Goal: Task Accomplishment & Management: Use online tool/utility

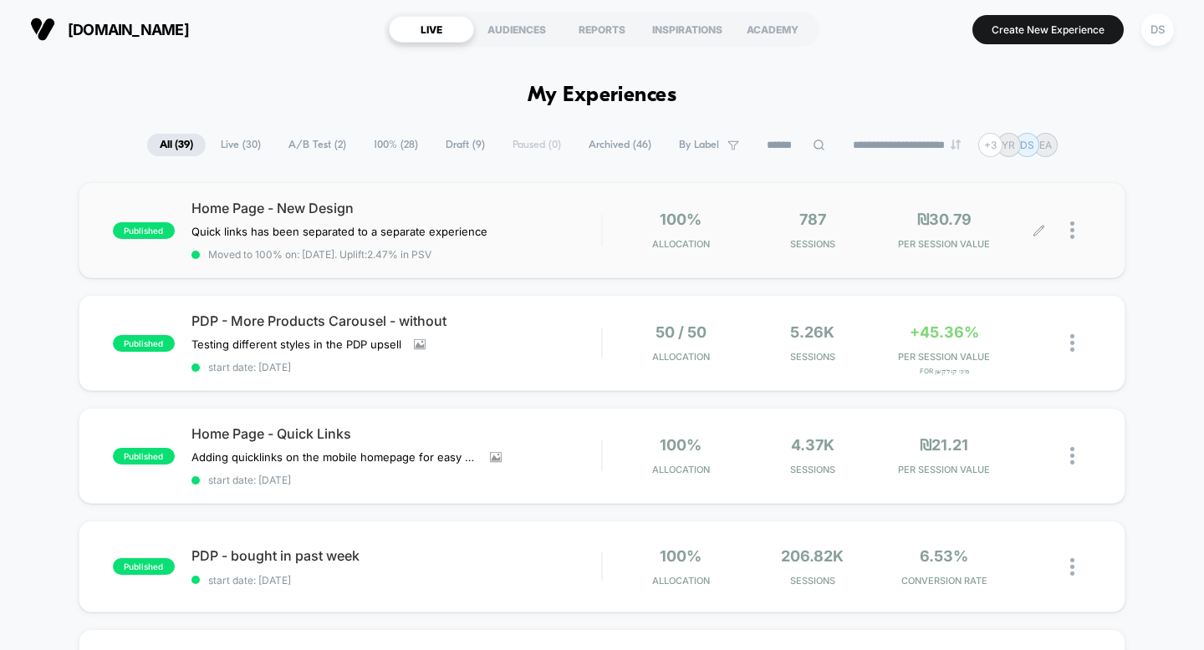
click at [1041, 229] on icon at bounding box center [1038, 230] width 13 height 13
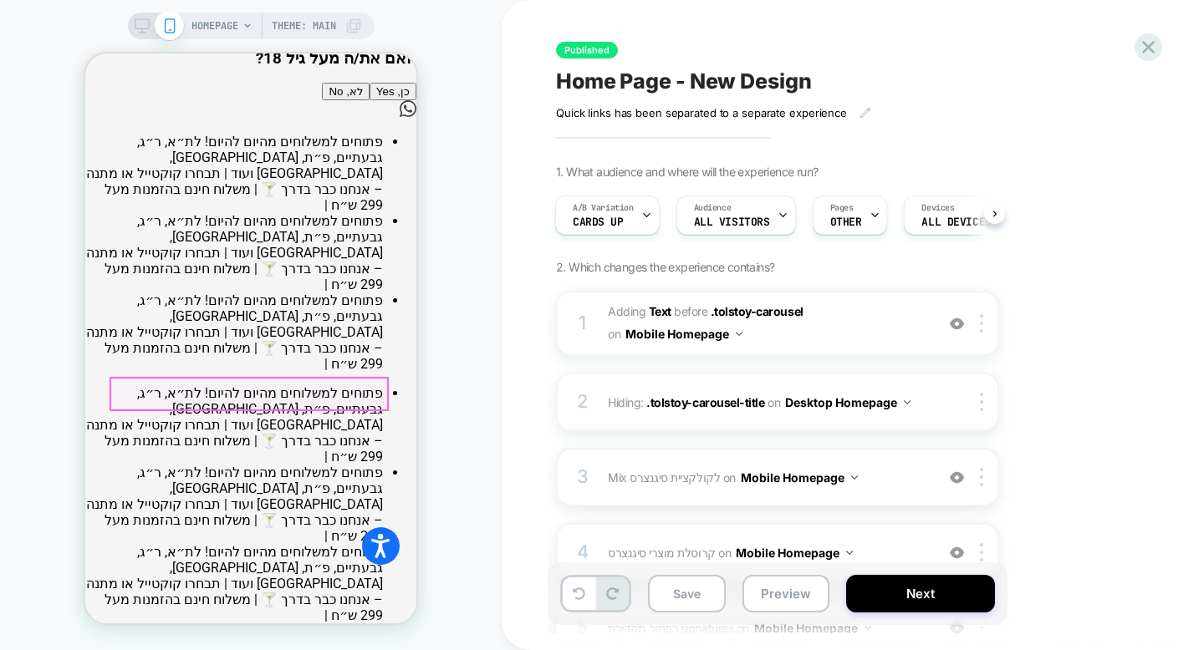
scroll to position [140, 0]
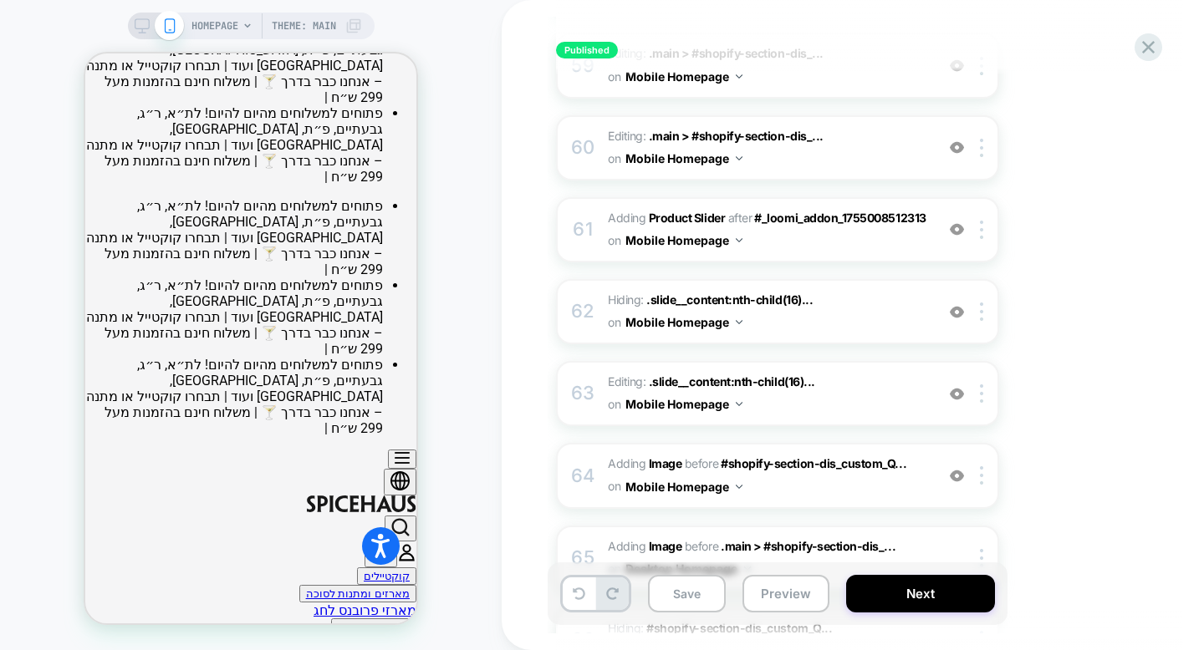
scroll to position [5010, 0]
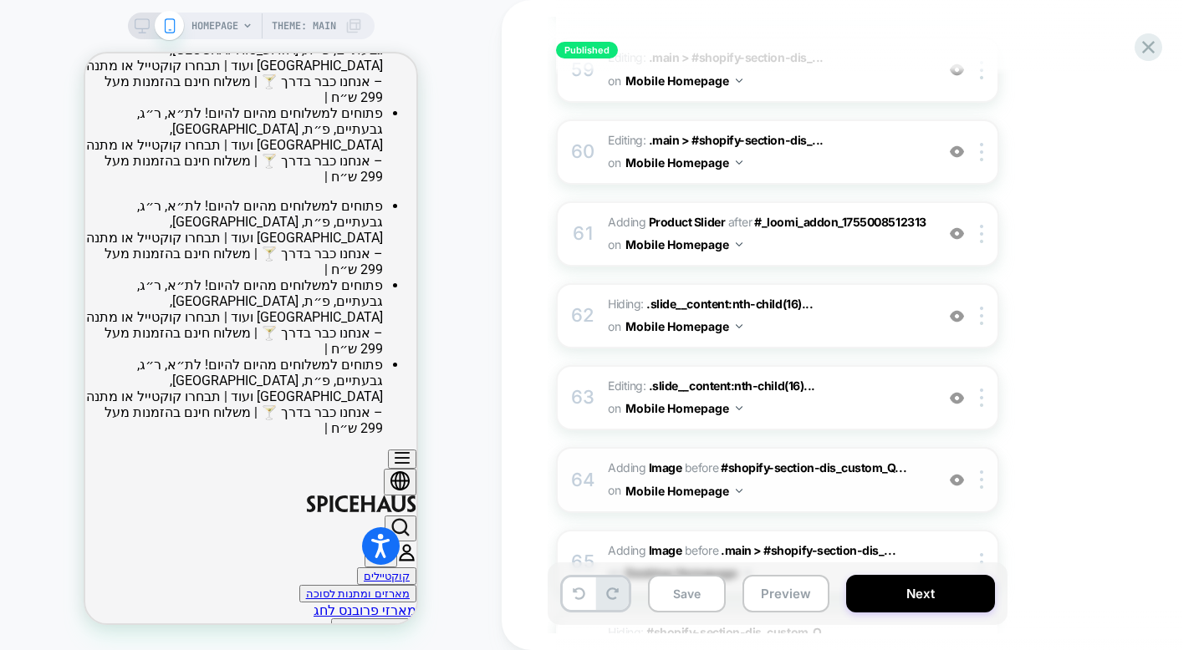
click at [670, 447] on div "64 #_loomi_addon_1756727925192 Adding Image BEFORE #shopify-section-dis_custom_…" at bounding box center [777, 479] width 443 height 65
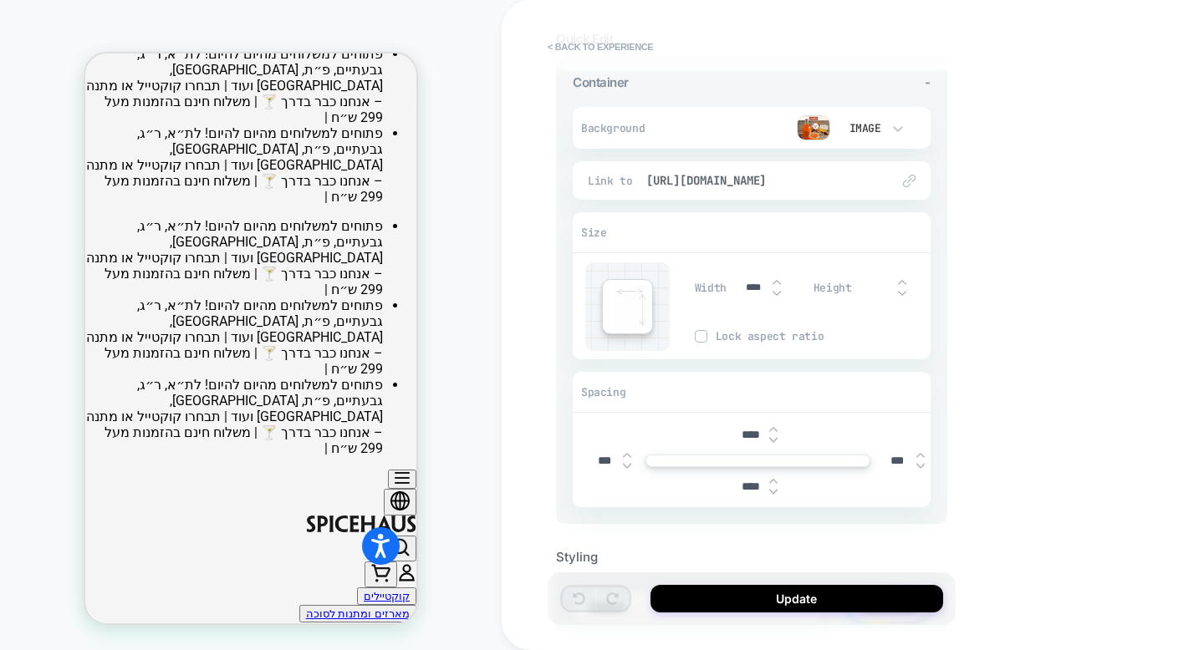
scroll to position [0, 0]
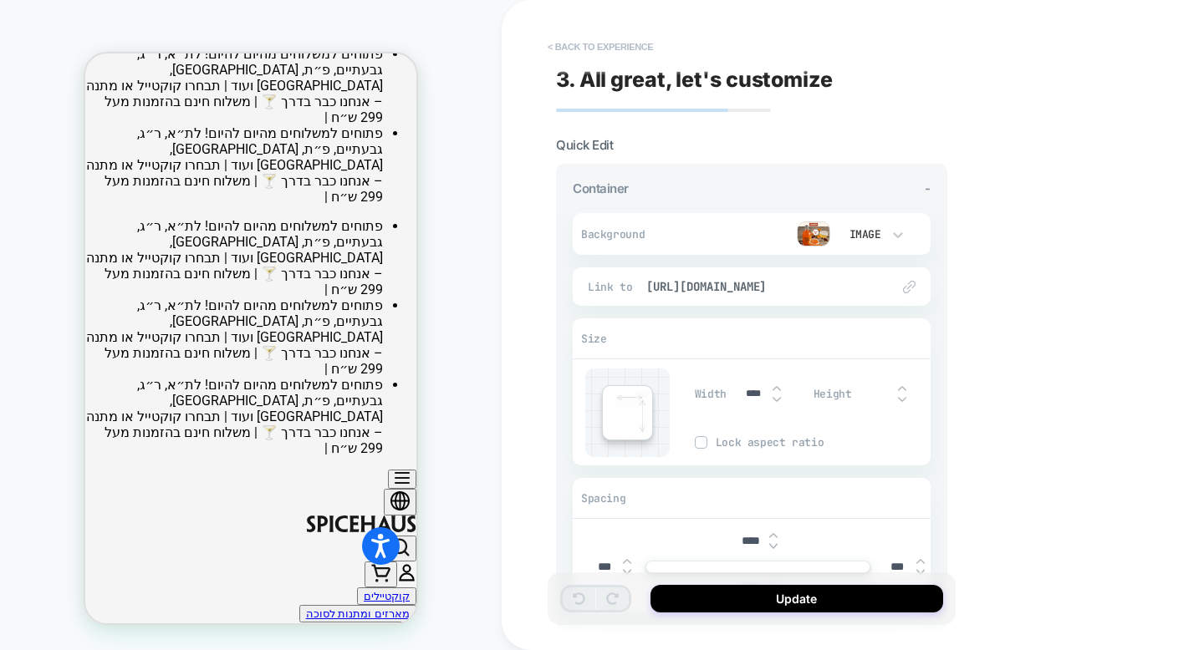
click at [596, 48] on button "< Back to experience" at bounding box center [600, 46] width 122 height 27
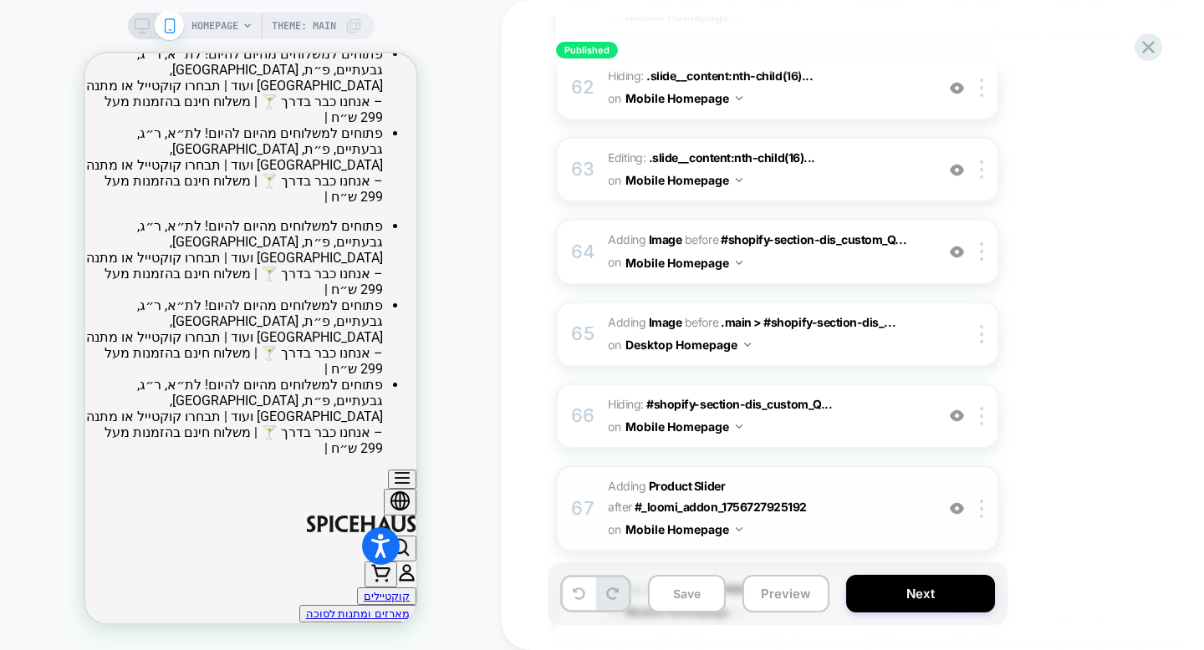
scroll to position [5146, 0]
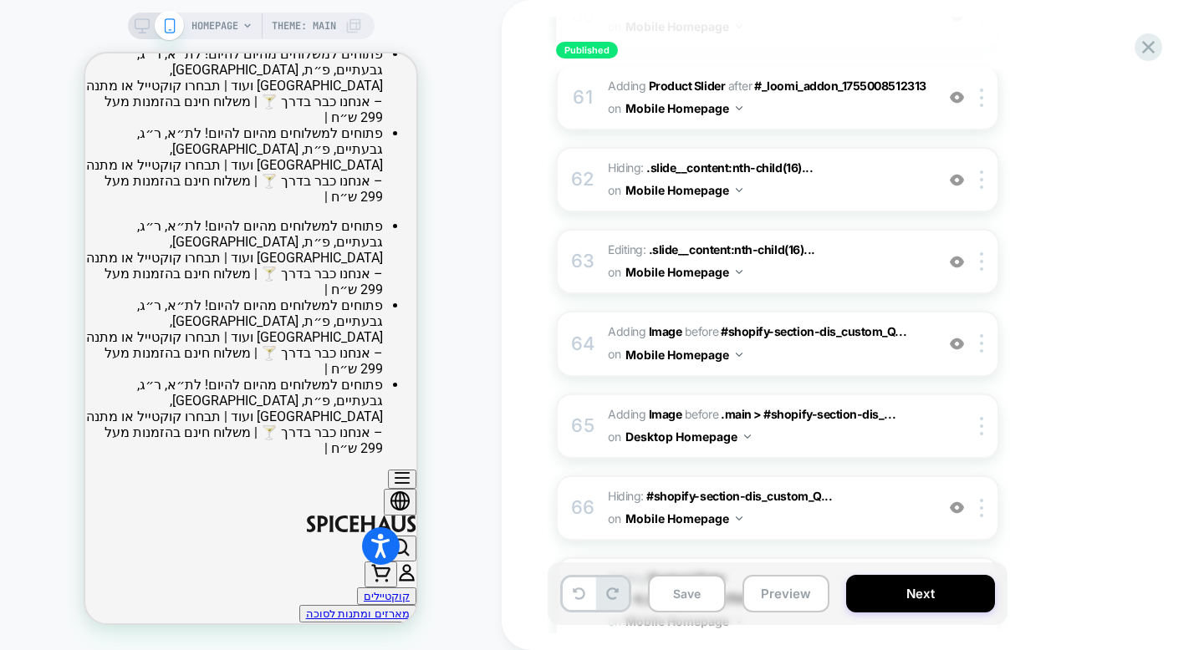
click at [596, 557] on div "67 #_loomi_addon_1757933002517 Adding Product Slider AFTER #_loomi_addon_175672…" at bounding box center [777, 600] width 443 height 86
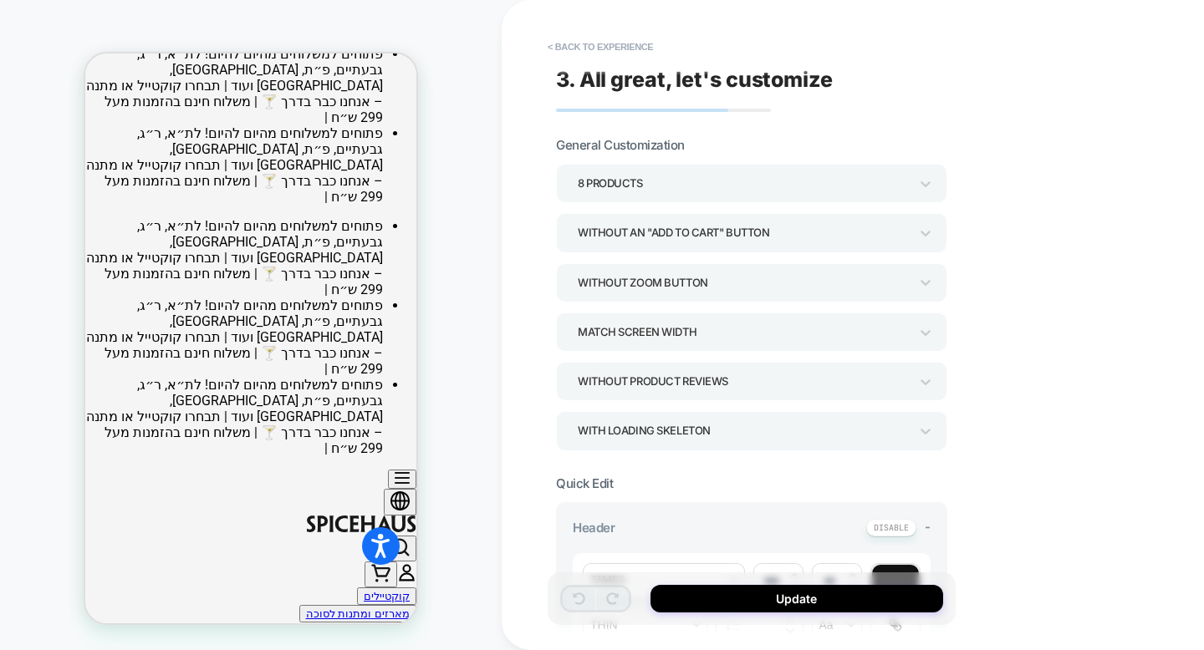
scroll to position [478, 0]
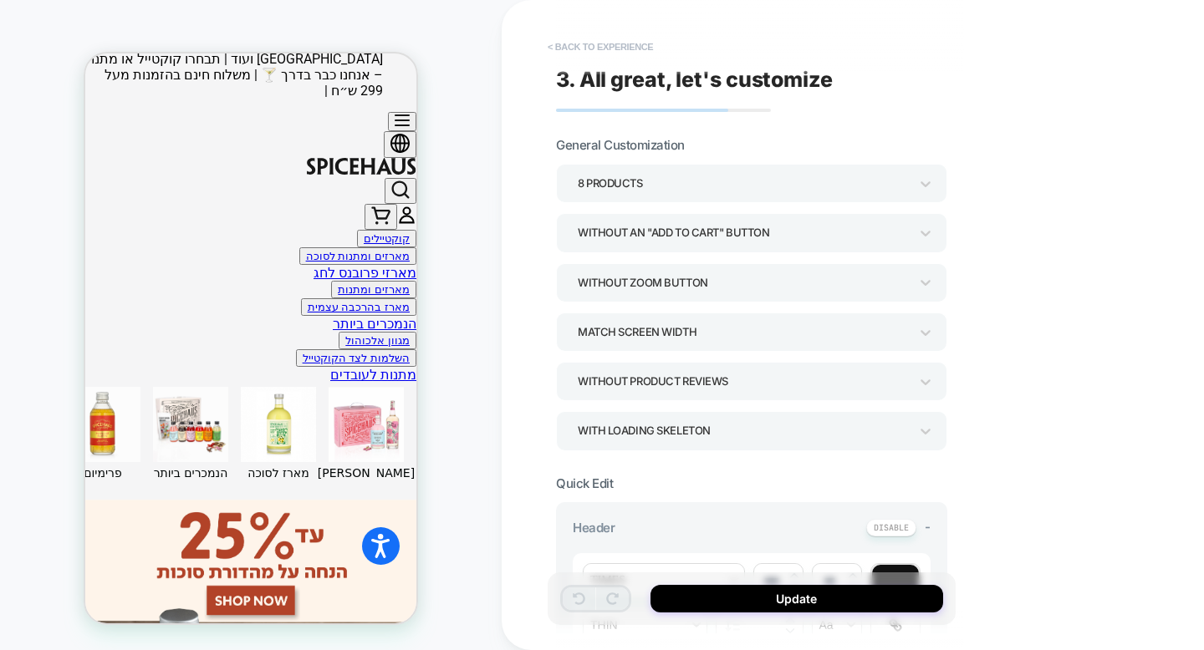
click at [612, 55] on button "< Back to experience" at bounding box center [600, 46] width 122 height 27
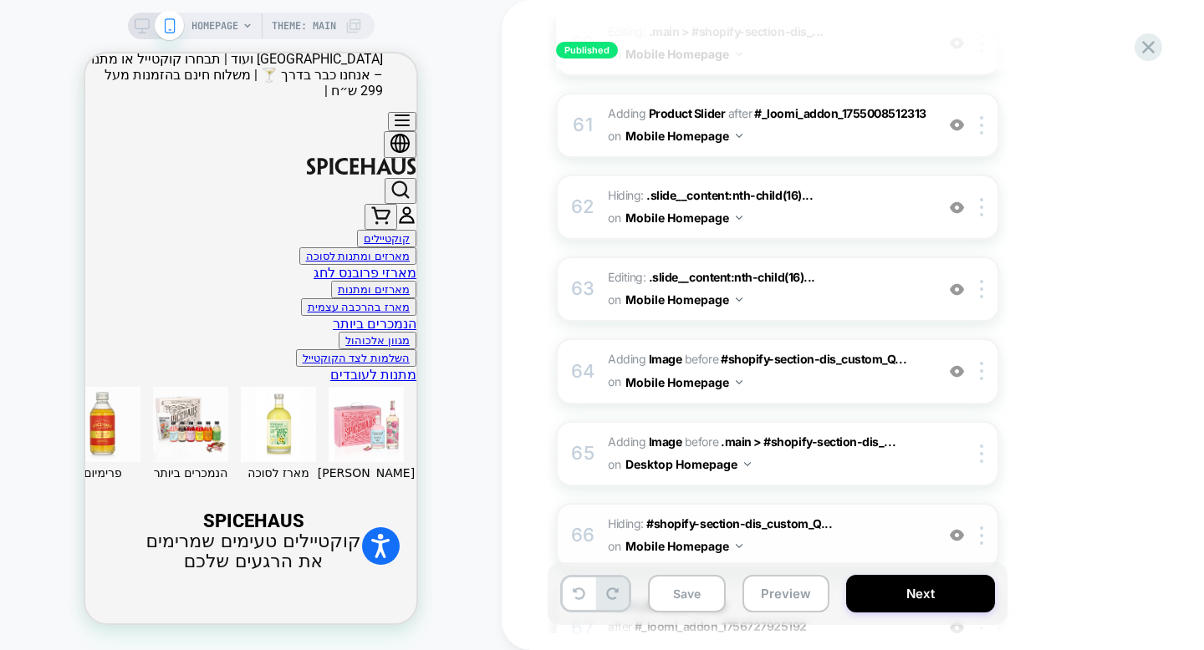
scroll to position [5087, 0]
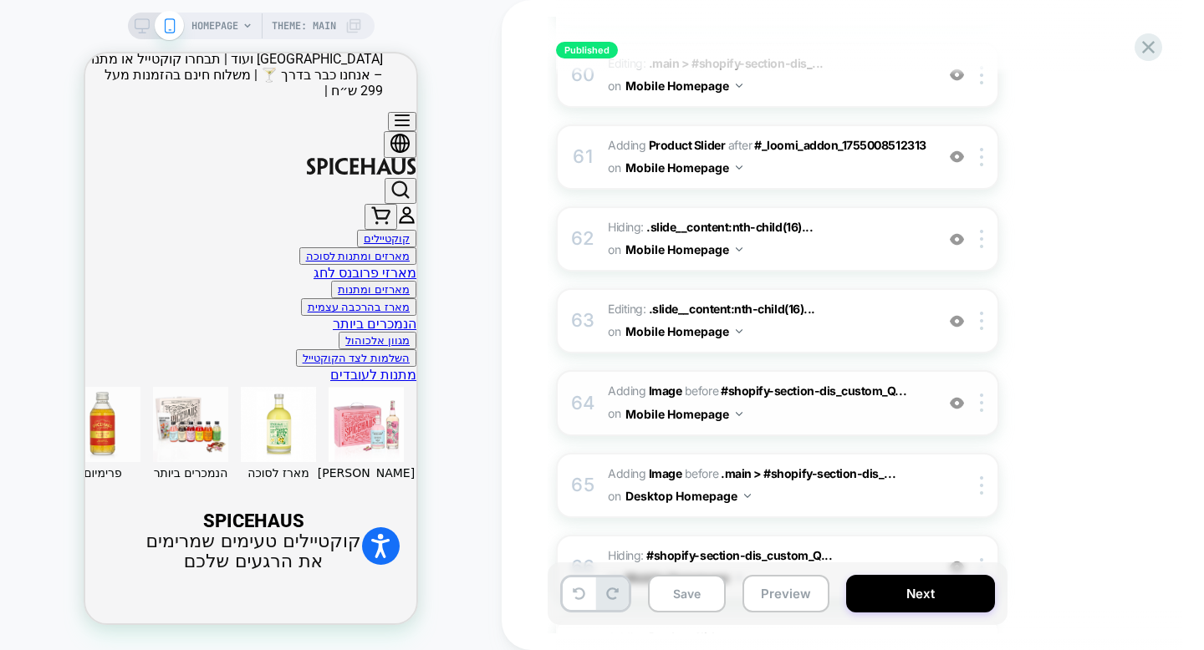
click at [821, 380] on span "#_loomi_addon_1756727925192 Adding Image BEFORE #shopify-section-dis_custom_Q..…" at bounding box center [767, 402] width 318 height 45
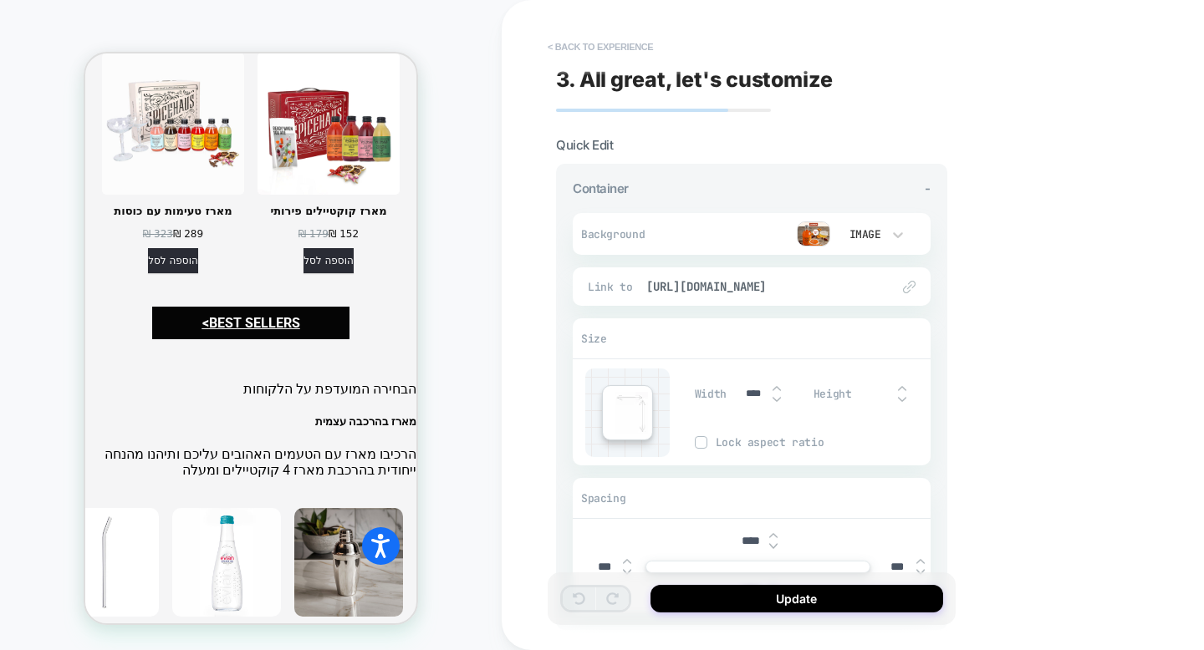
click at [608, 48] on button "< Back to experience" at bounding box center [600, 46] width 122 height 27
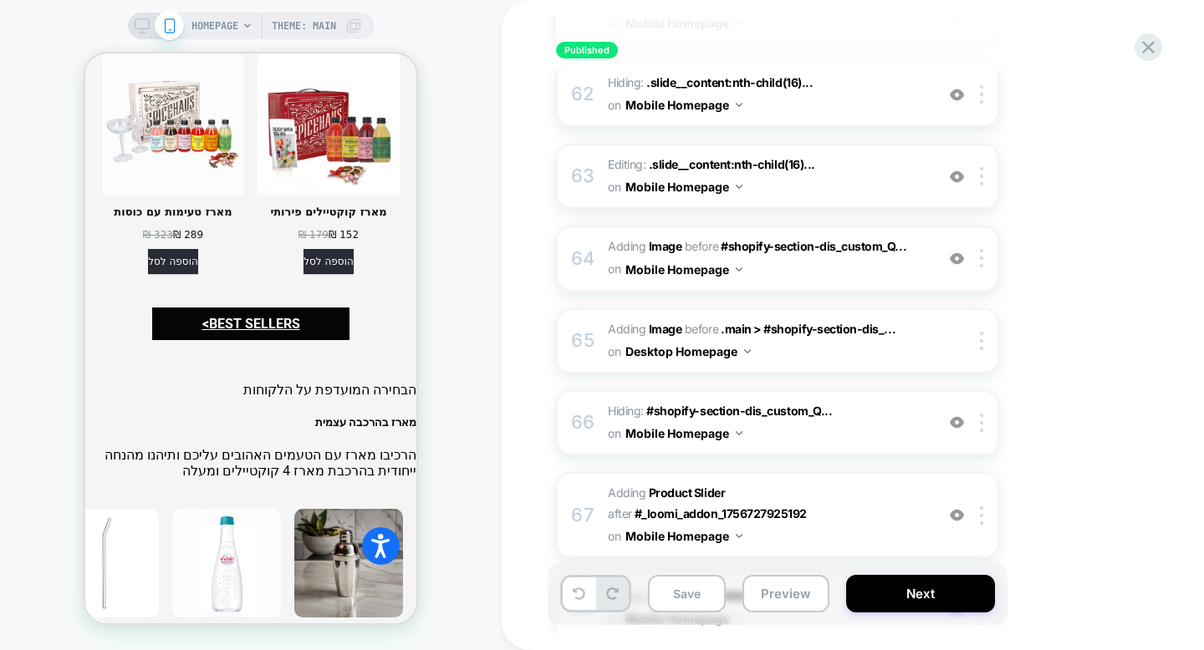
scroll to position [5098, 0]
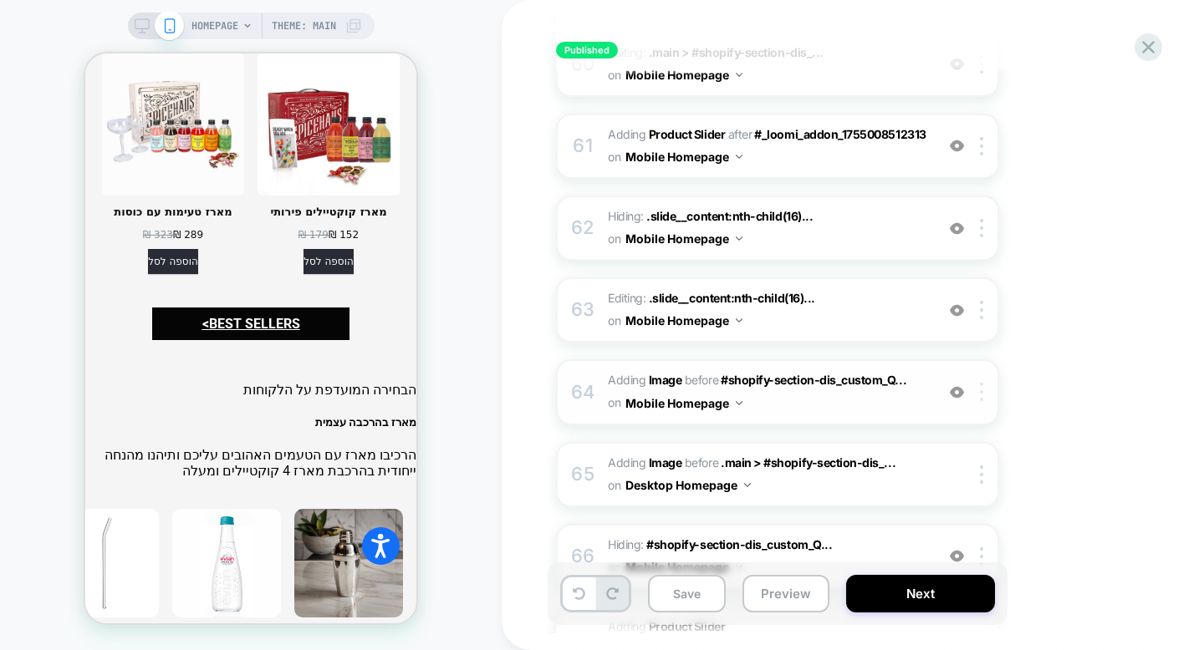
click at [984, 383] on div at bounding box center [984, 392] width 28 height 18
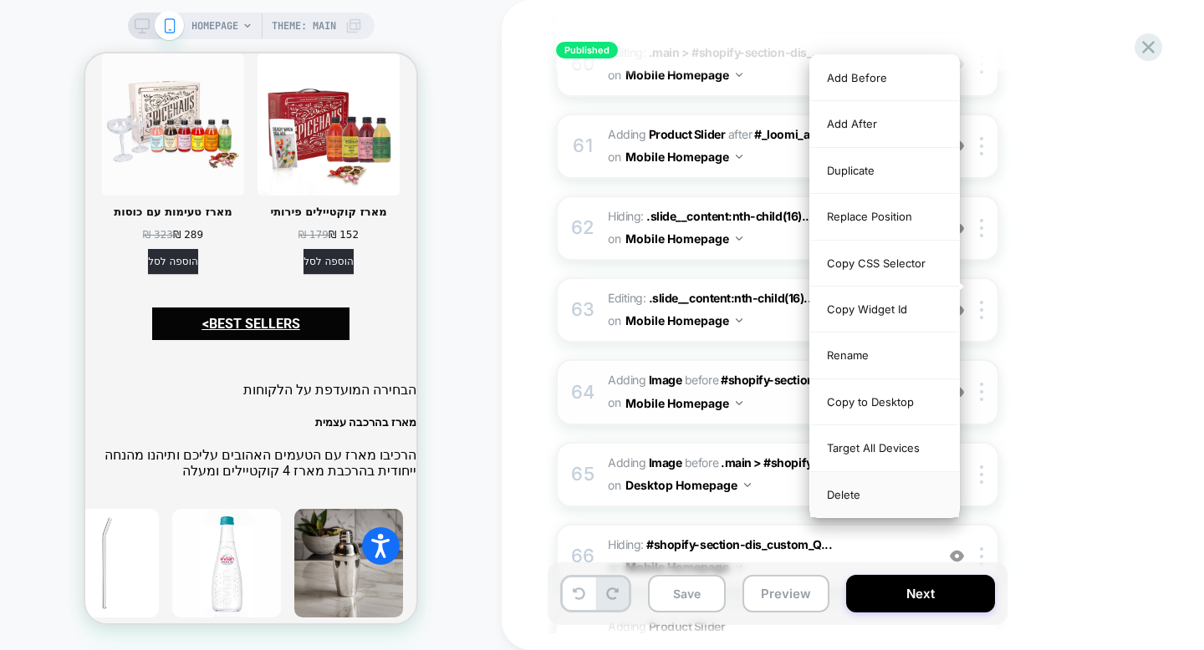
click at [899, 503] on div "Delete" at bounding box center [884, 494] width 149 height 45
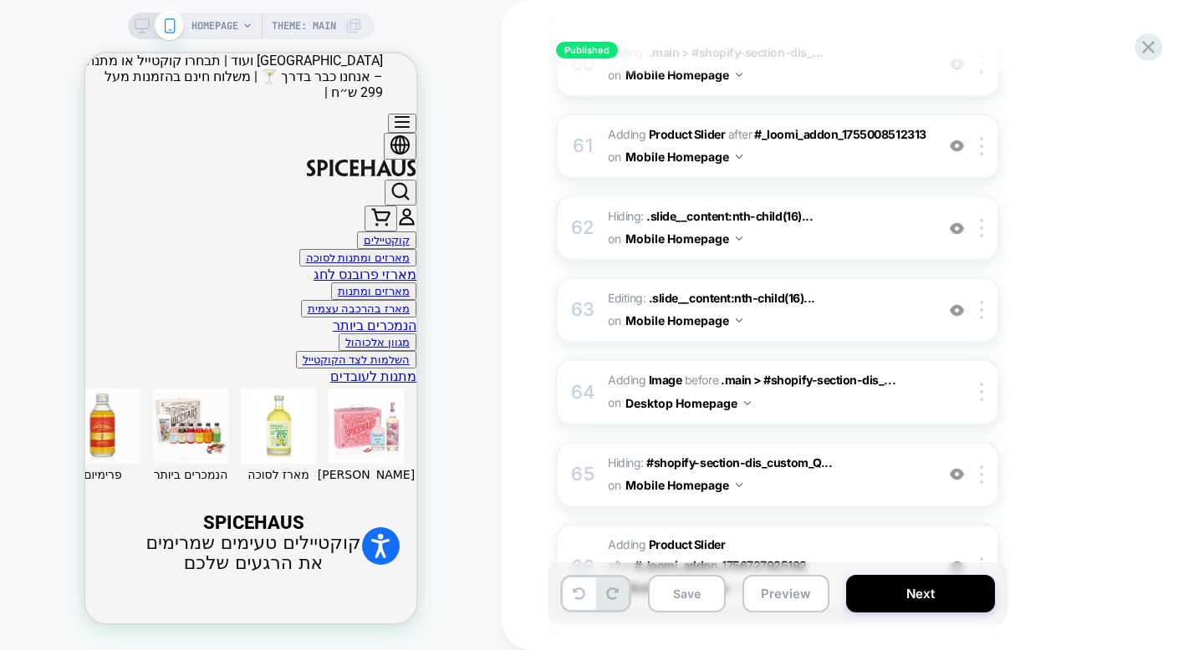
scroll to position [0, 0]
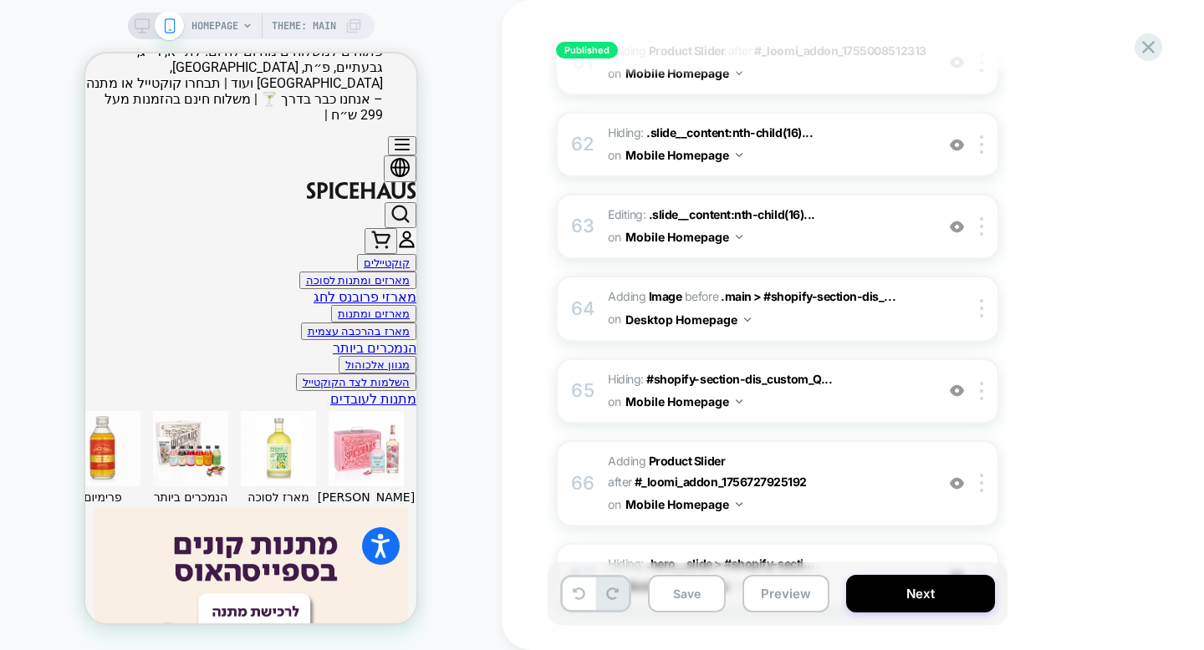
scroll to position [5103, 0]
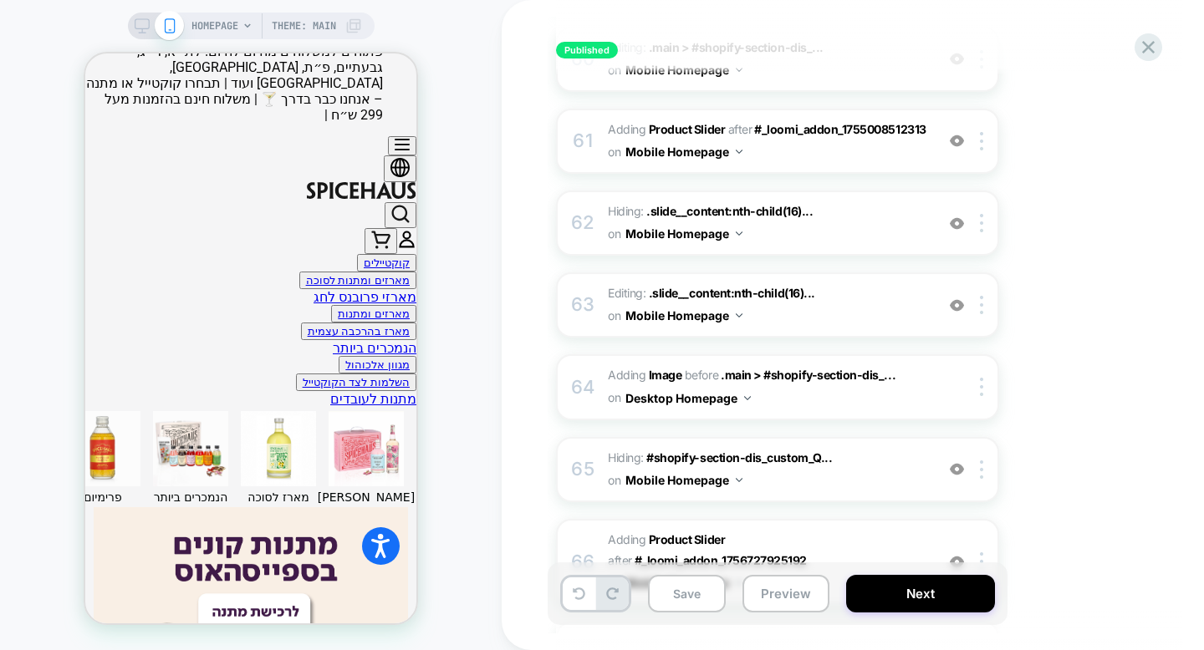
click at [141, 31] on icon at bounding box center [141, 30] width 1 height 4
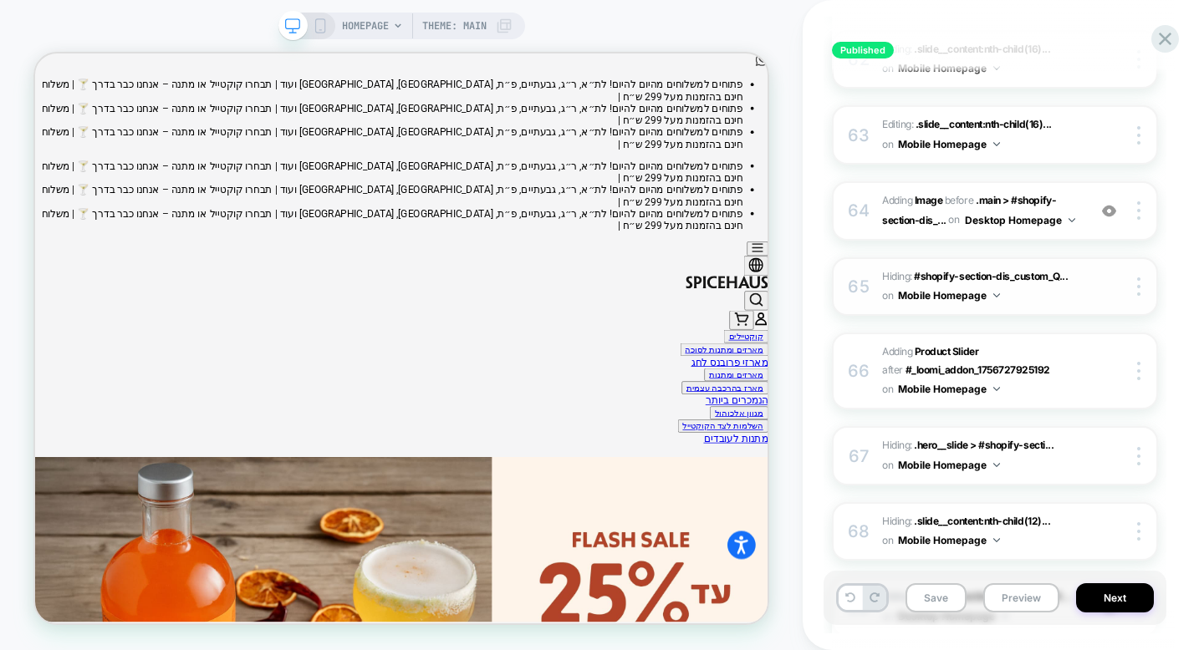
scroll to position [5049, 0]
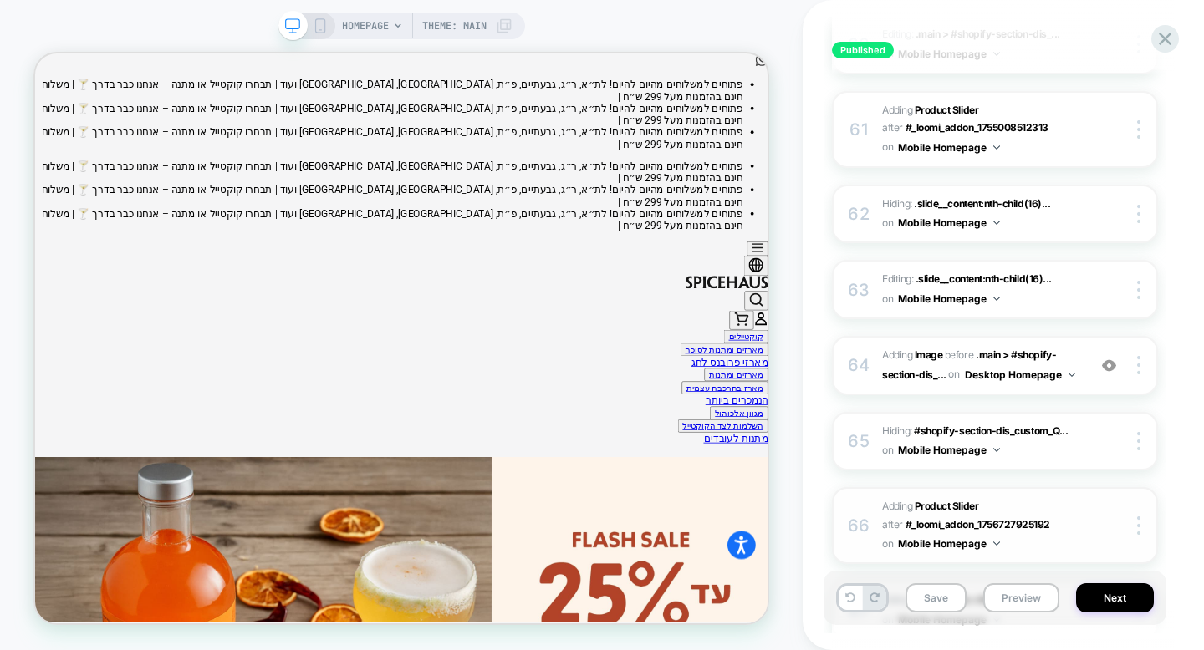
click at [1057, 497] on span "#_loomi_addon_1757933002517 Adding Product Slider AFTER #_loomi_addon_175672792…" at bounding box center [980, 525] width 196 height 57
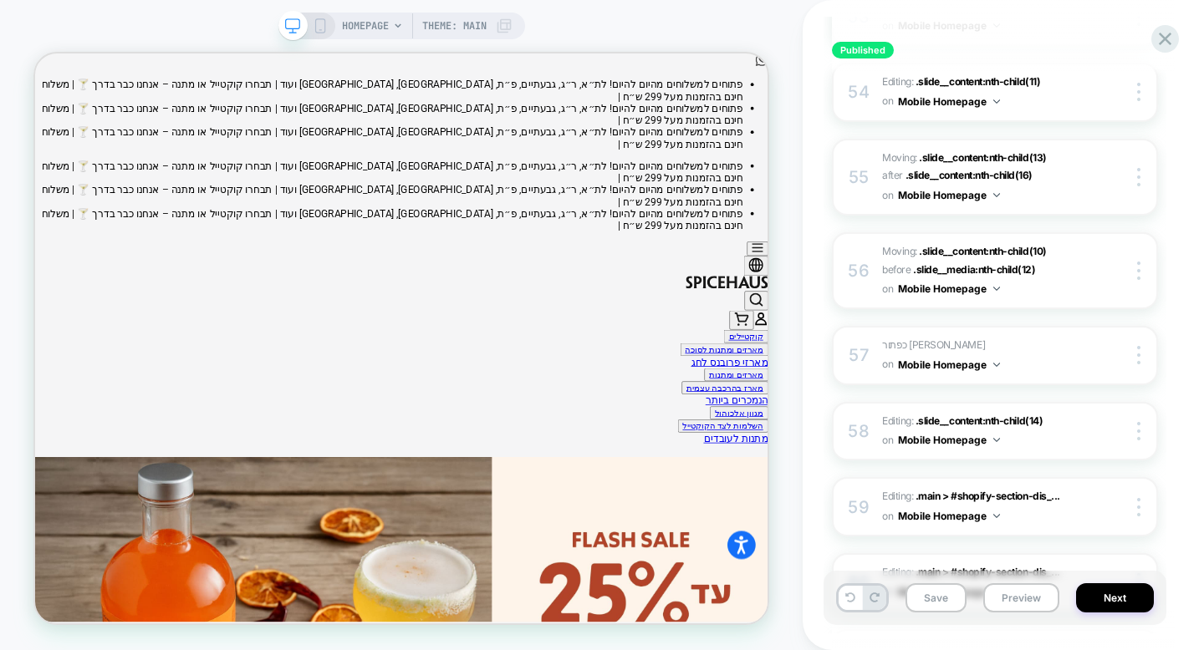
scroll to position [4504, 0]
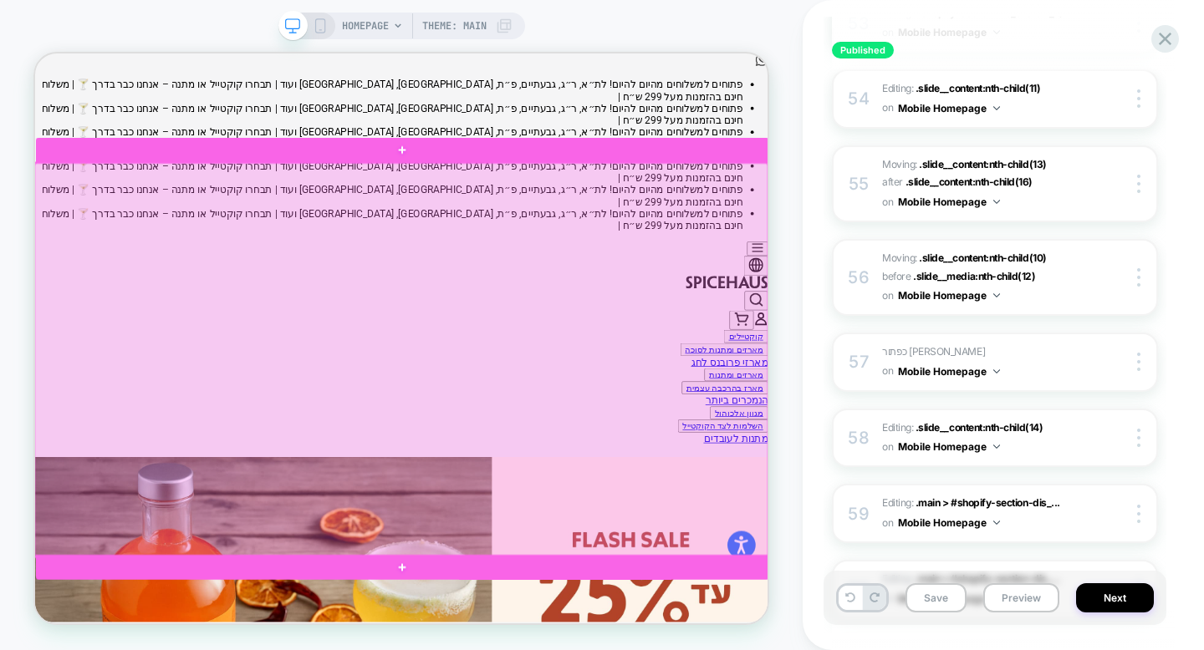
click at [790, 476] on div at bounding box center [522, 462] width 977 height 525
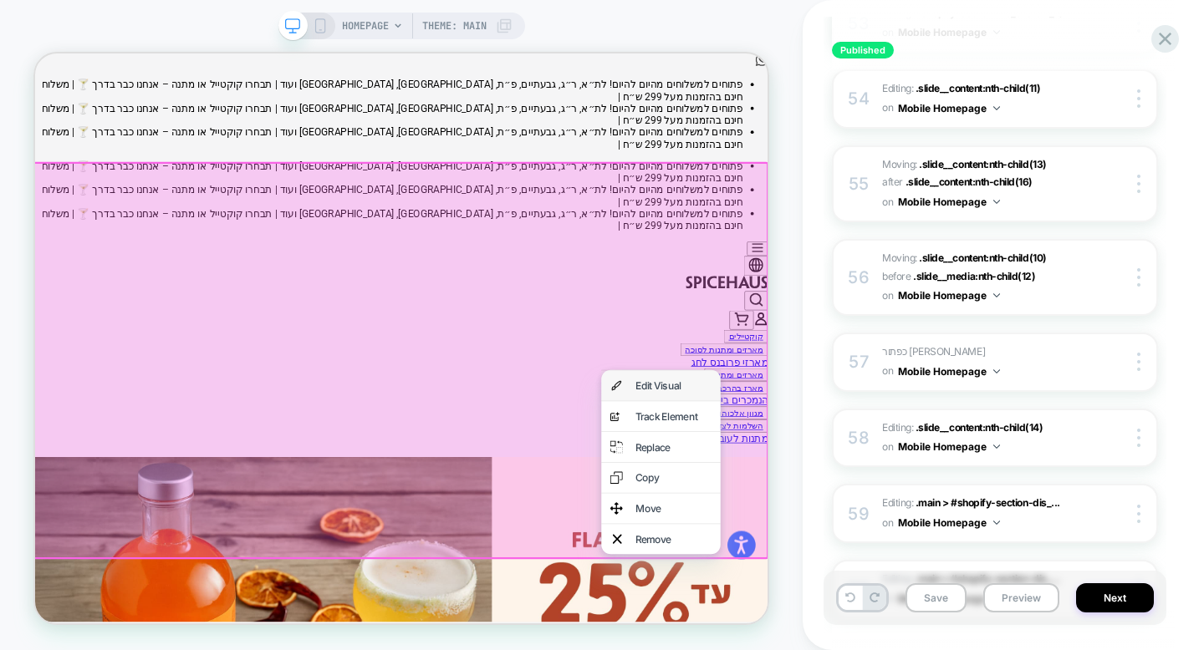
click at [828, 486] on div "Edit Visual" at bounding box center [869, 496] width 159 height 40
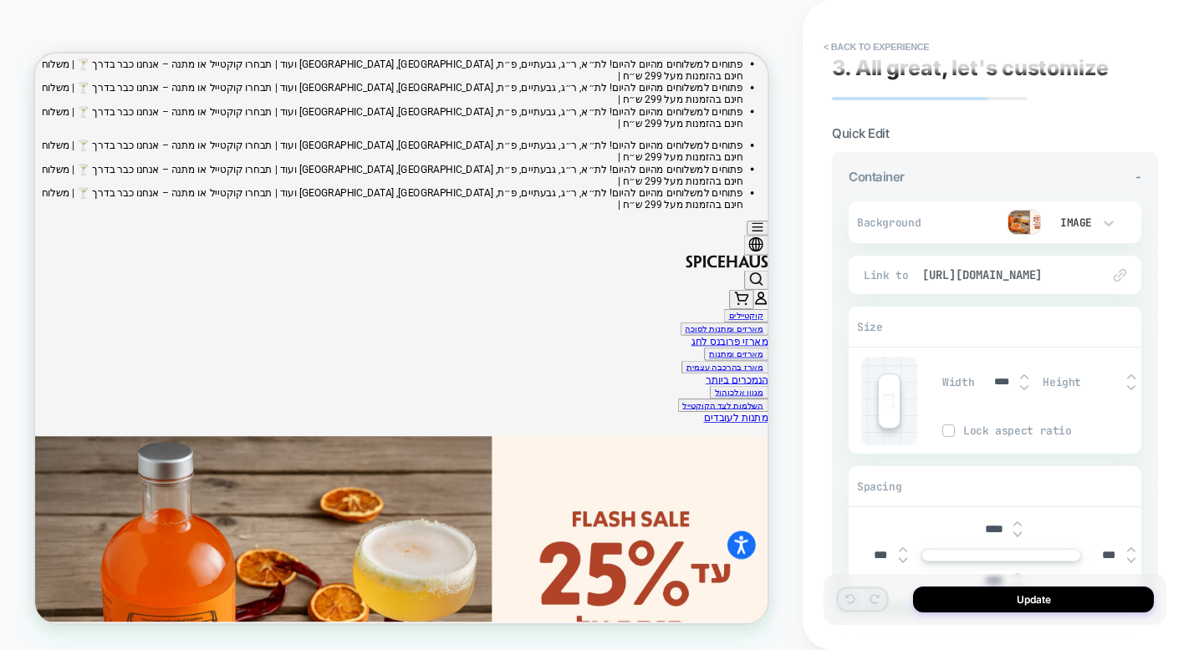
scroll to position [0, 0]
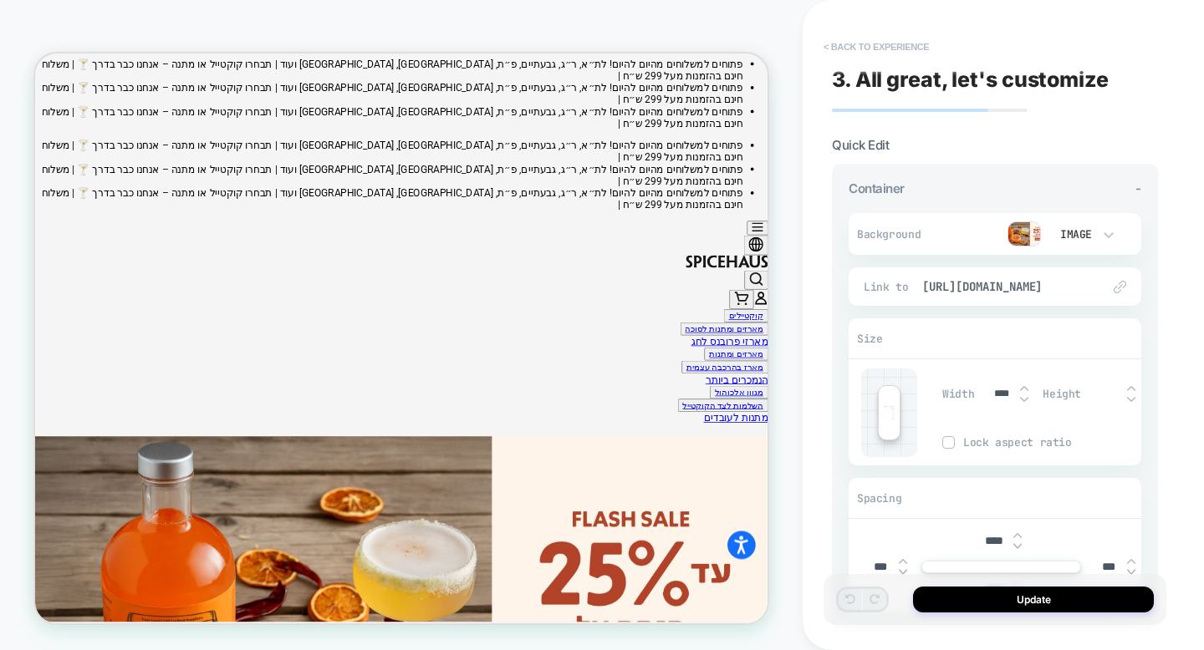
click at [862, 52] on button "< Back to experience" at bounding box center [876, 46] width 122 height 27
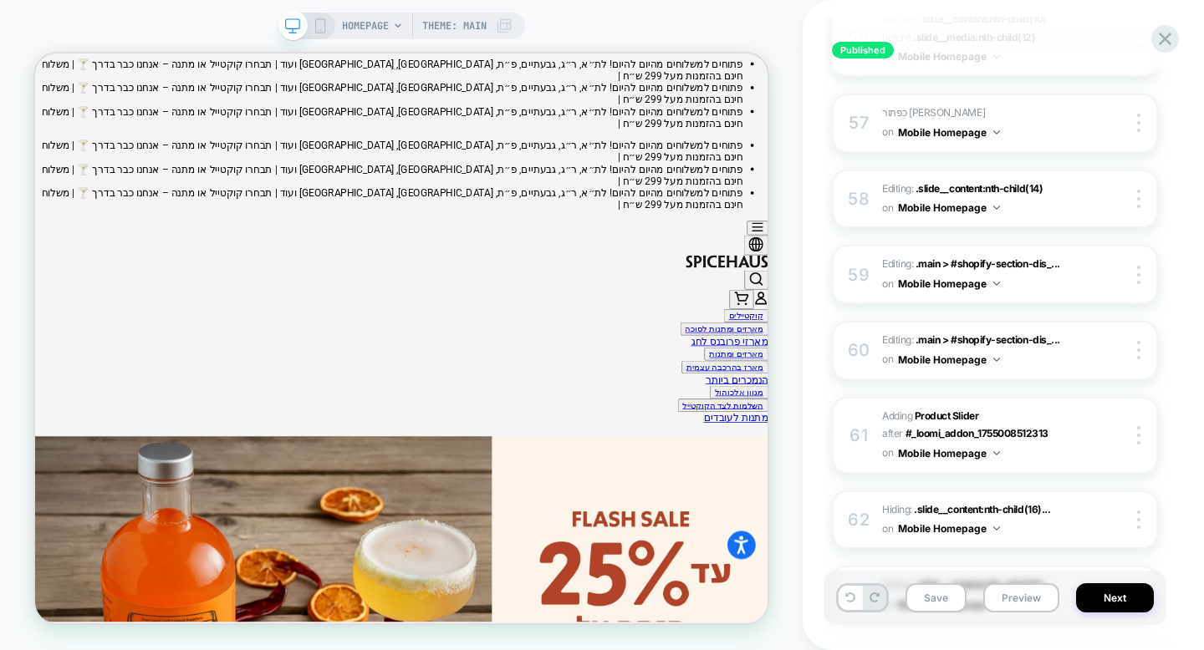
scroll to position [4707, 0]
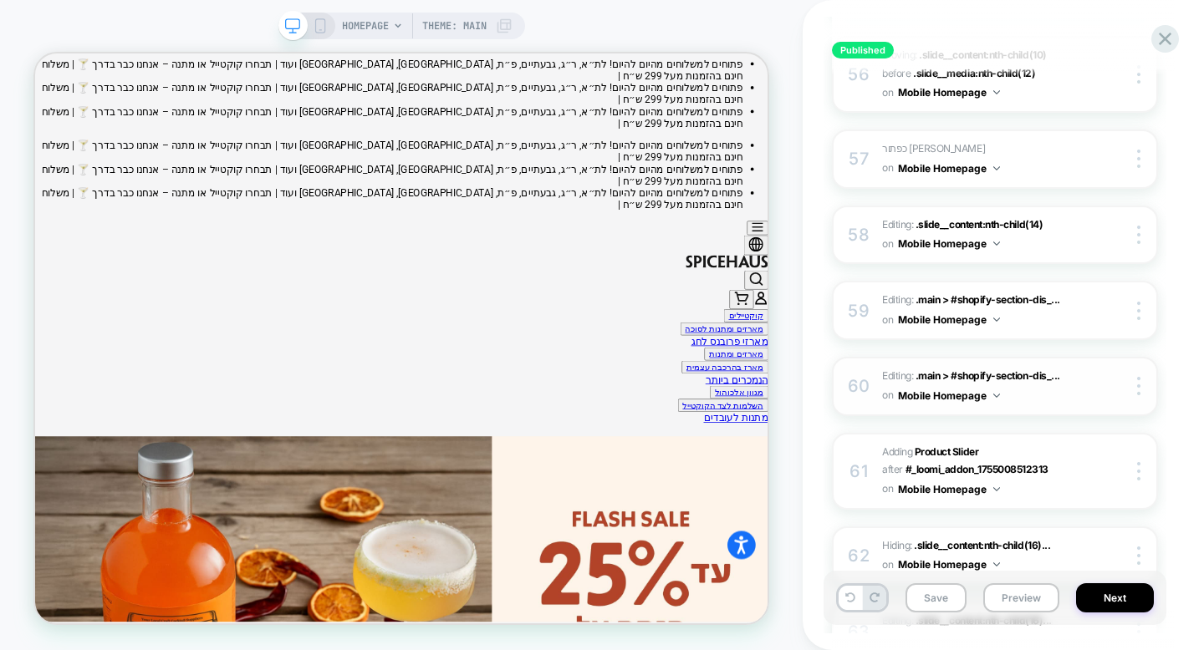
click at [1005, 379] on span "Editing : .main > #shopify-section-dis_... .main > #shopify-section-dis_custom_…" at bounding box center [980, 386] width 196 height 39
click at [1000, 309] on div "59 Editing : .main > #shopify-section-dis_... .main > #shopify-section-dis_cust…" at bounding box center [995, 310] width 326 height 59
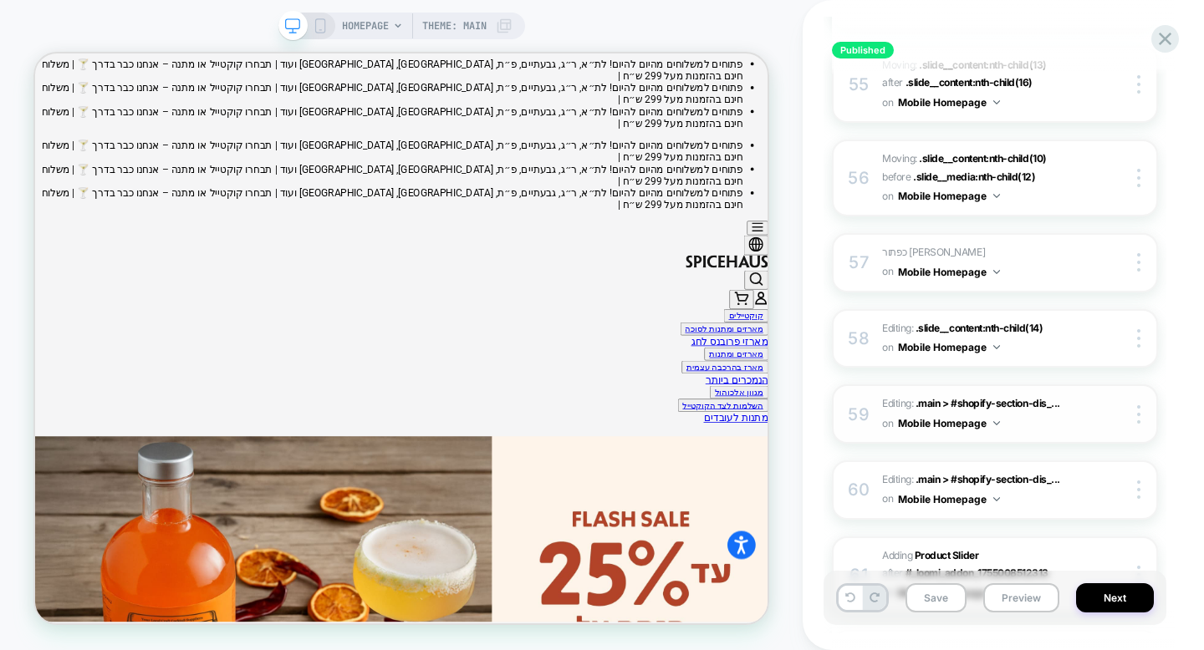
scroll to position [4513, 0]
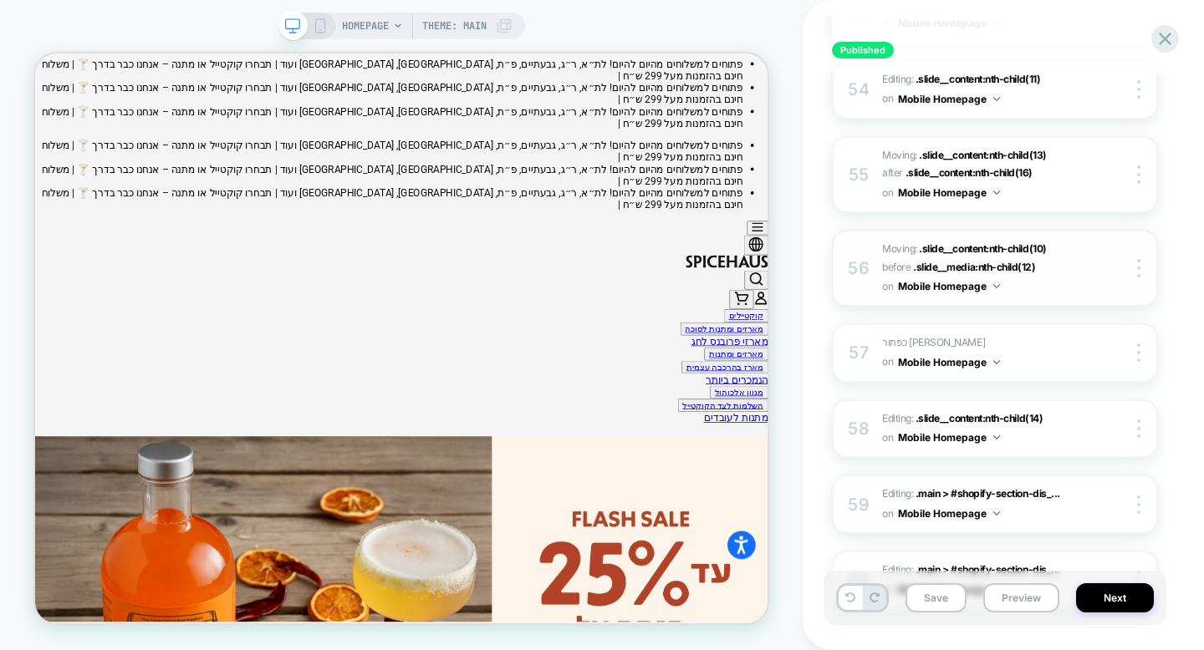
click at [1020, 272] on span "Moving: .slide__content:nth-child(10) .slide__content:nth-child(10) before .sli…" at bounding box center [980, 268] width 196 height 57
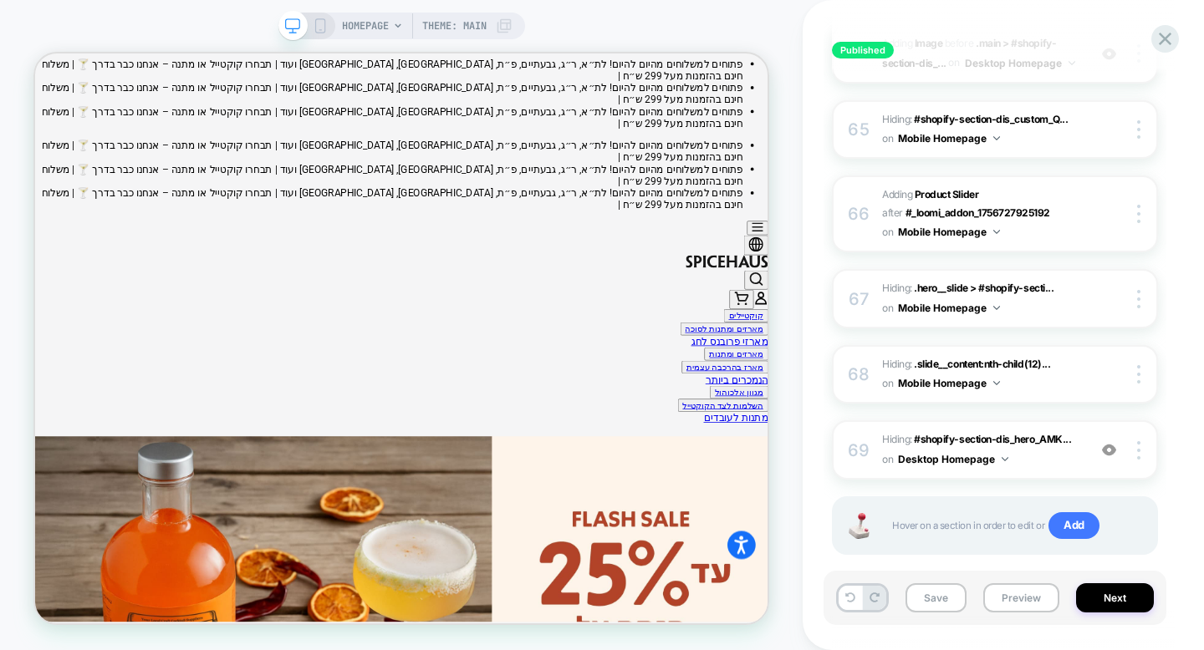
scroll to position [5360, 0]
click at [1023, 431] on span "Hiding : #shopify-section-dis_hero_AMK... #shopify-section-dis_hero_AMKH8z > #s…" at bounding box center [980, 450] width 196 height 39
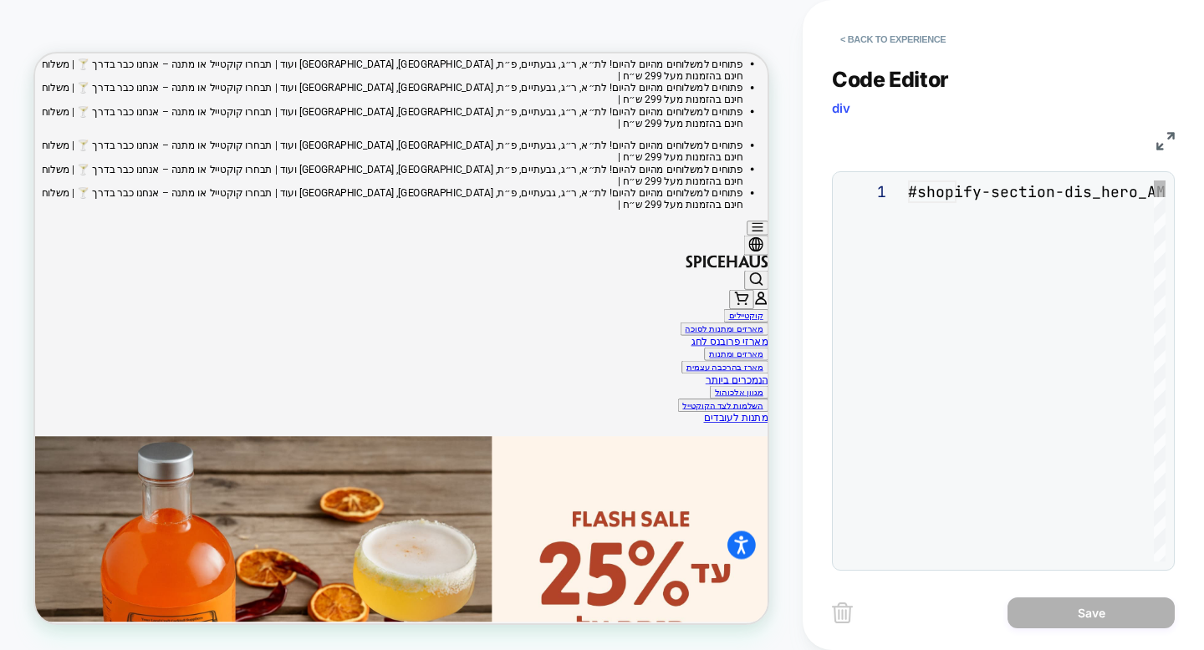
scroll to position [68, 0]
click at [888, 48] on button "< Back to experience" at bounding box center [893, 39] width 122 height 27
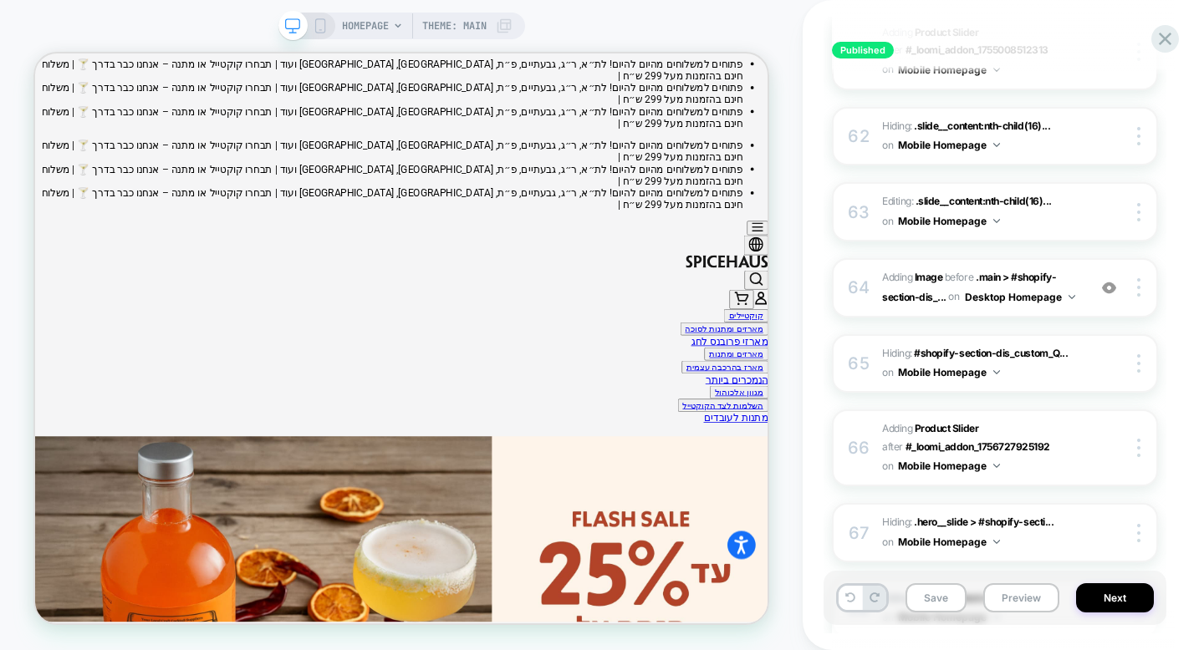
scroll to position [5160, 0]
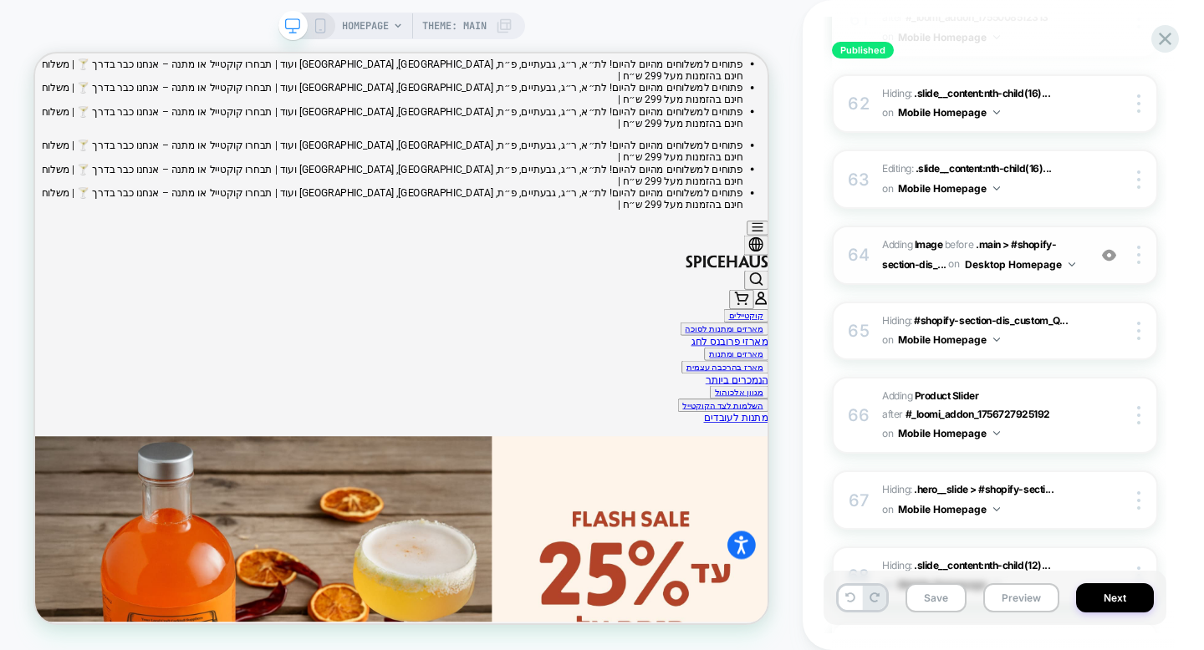
click at [1114, 248] on img at bounding box center [1109, 255] width 14 height 14
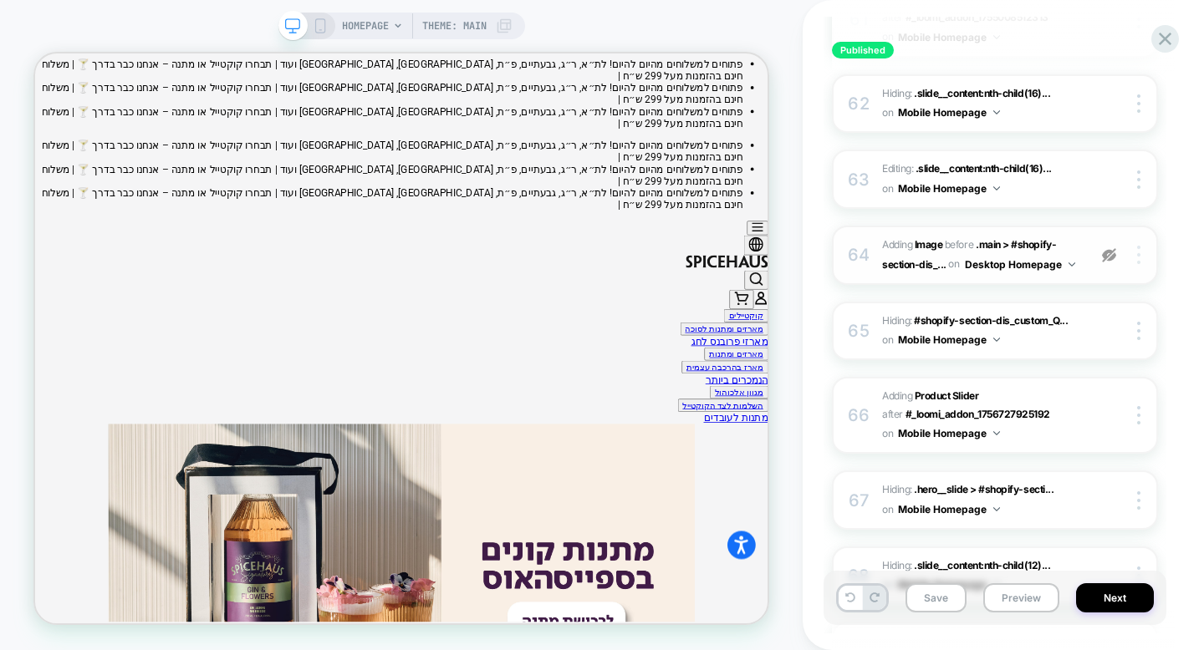
click at [1137, 246] on img at bounding box center [1138, 255] width 3 height 18
click at [1140, 246] on div at bounding box center [1141, 255] width 32 height 18
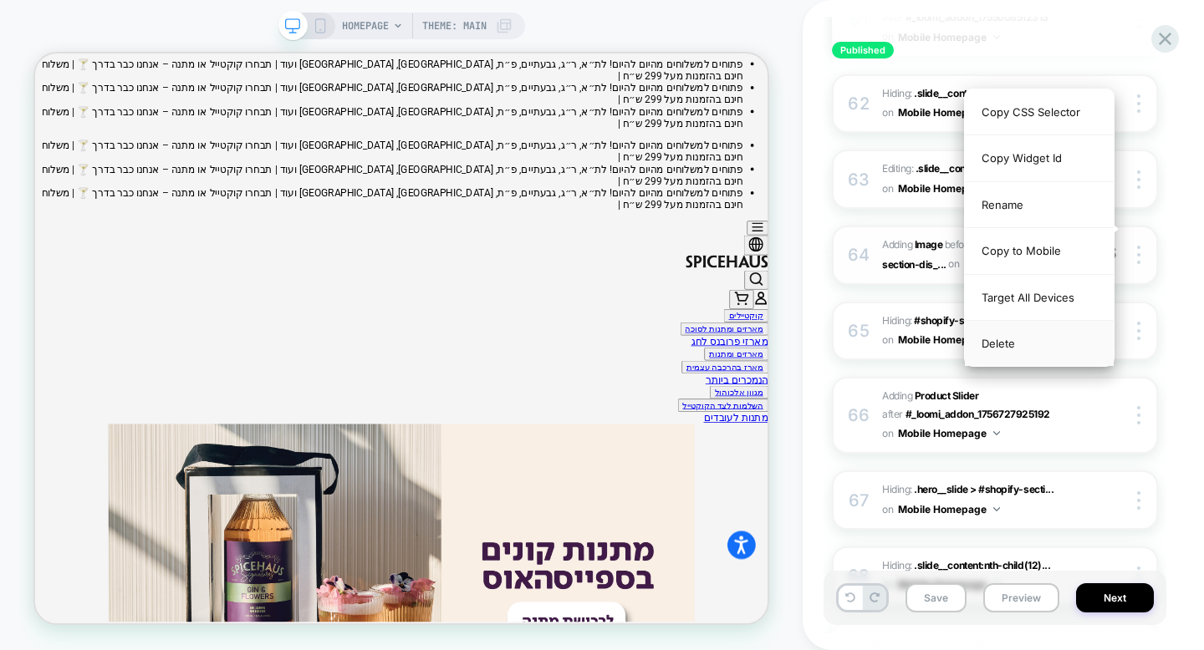
click at [1077, 346] on div "Delete" at bounding box center [1039, 343] width 149 height 45
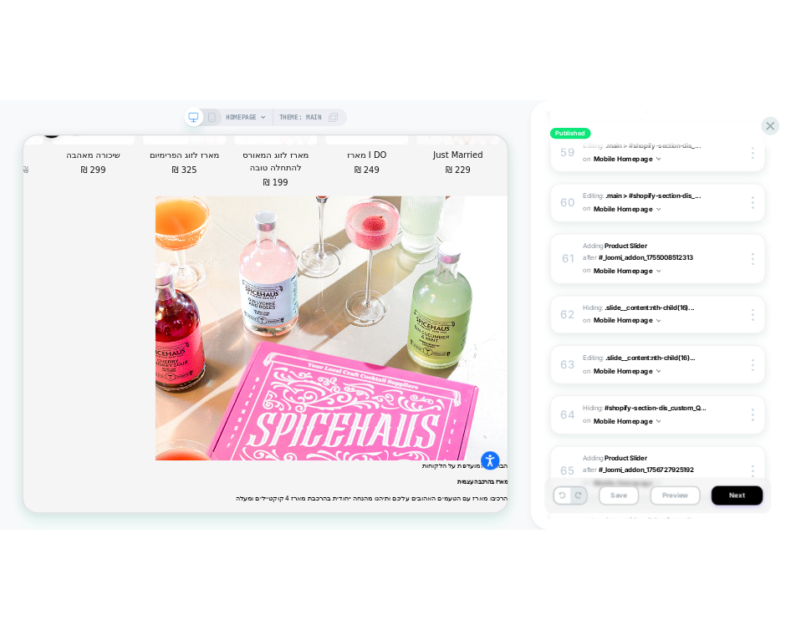
scroll to position [4897, 0]
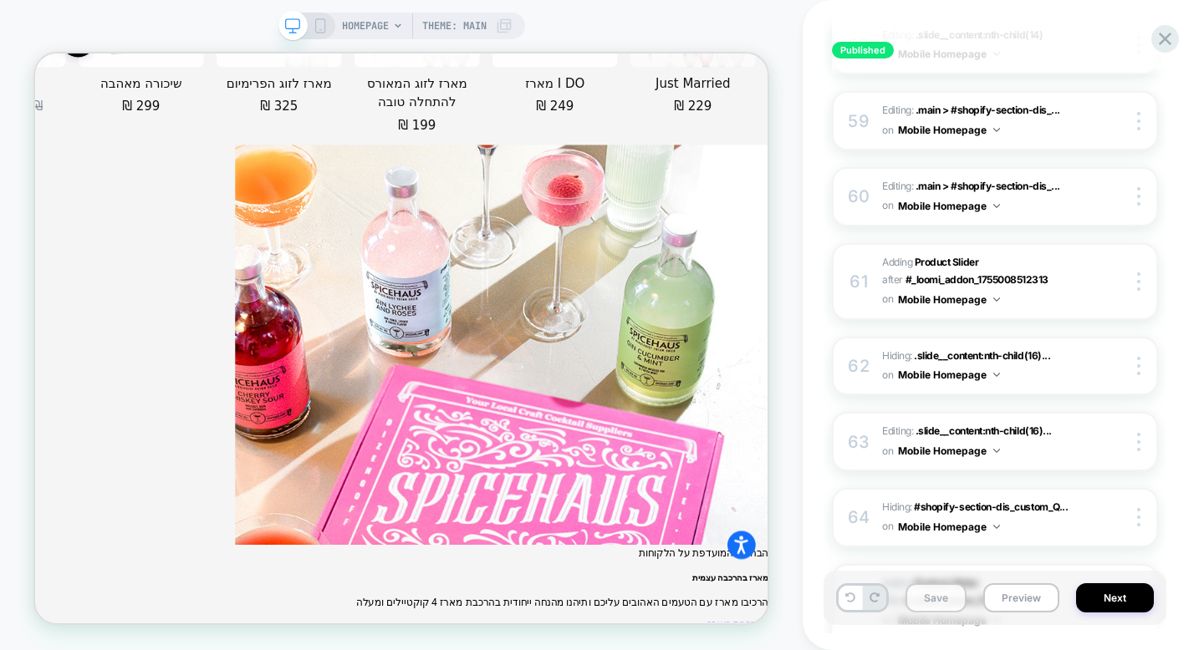
click at [949, 600] on button "Save" at bounding box center [935, 597] width 61 height 29
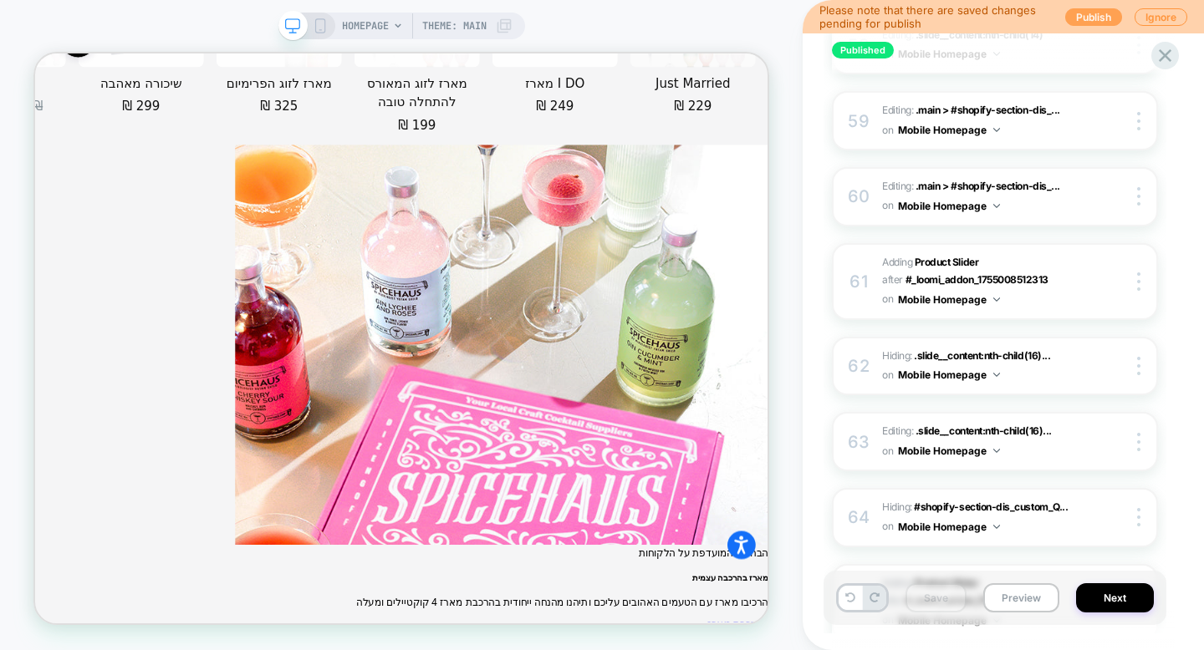
click at [1099, 21] on button "Publish" at bounding box center [1093, 17] width 57 height 18
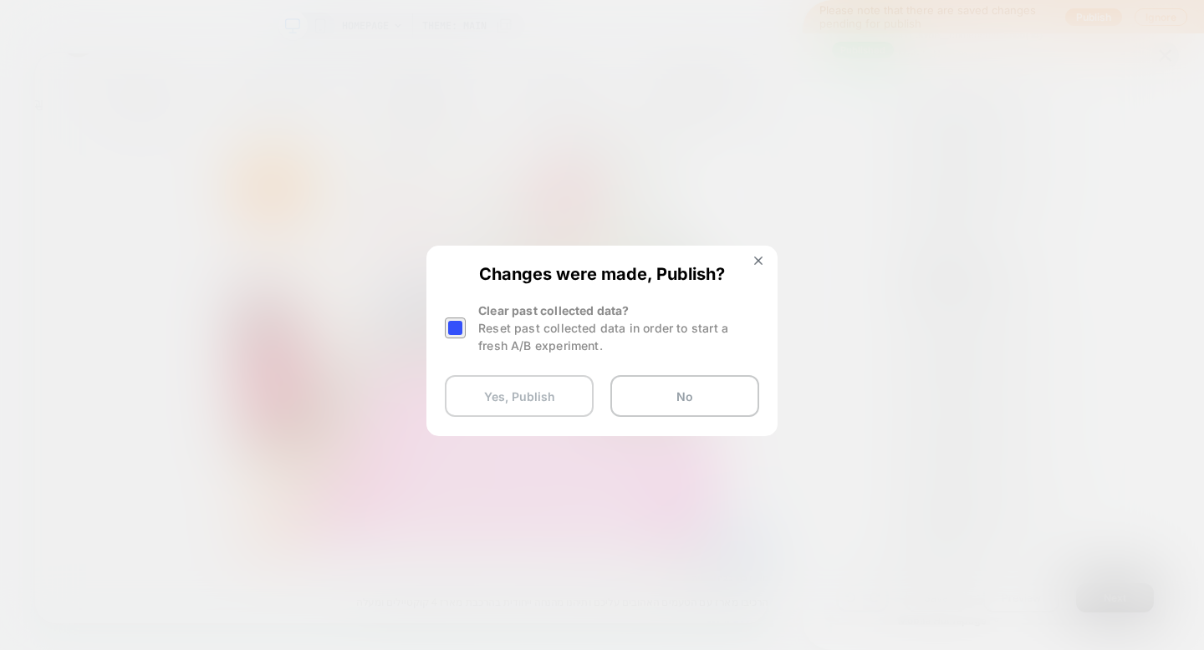
click at [531, 384] on button "Yes, Publish" at bounding box center [519, 396] width 149 height 42
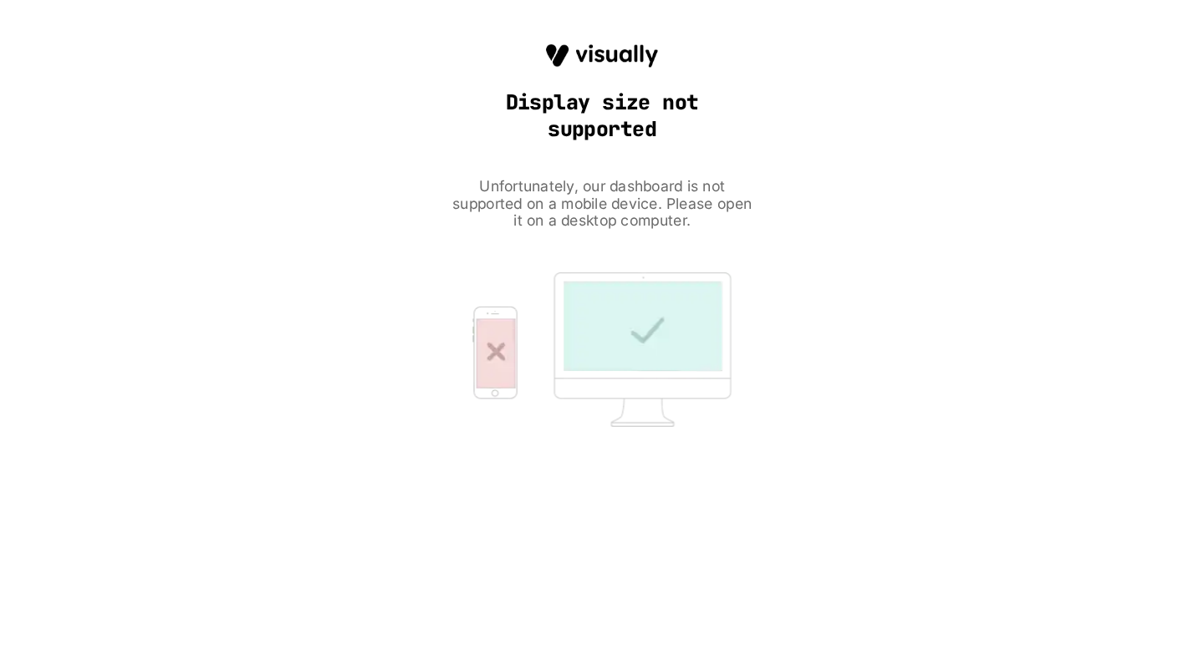
scroll to position [0, 0]
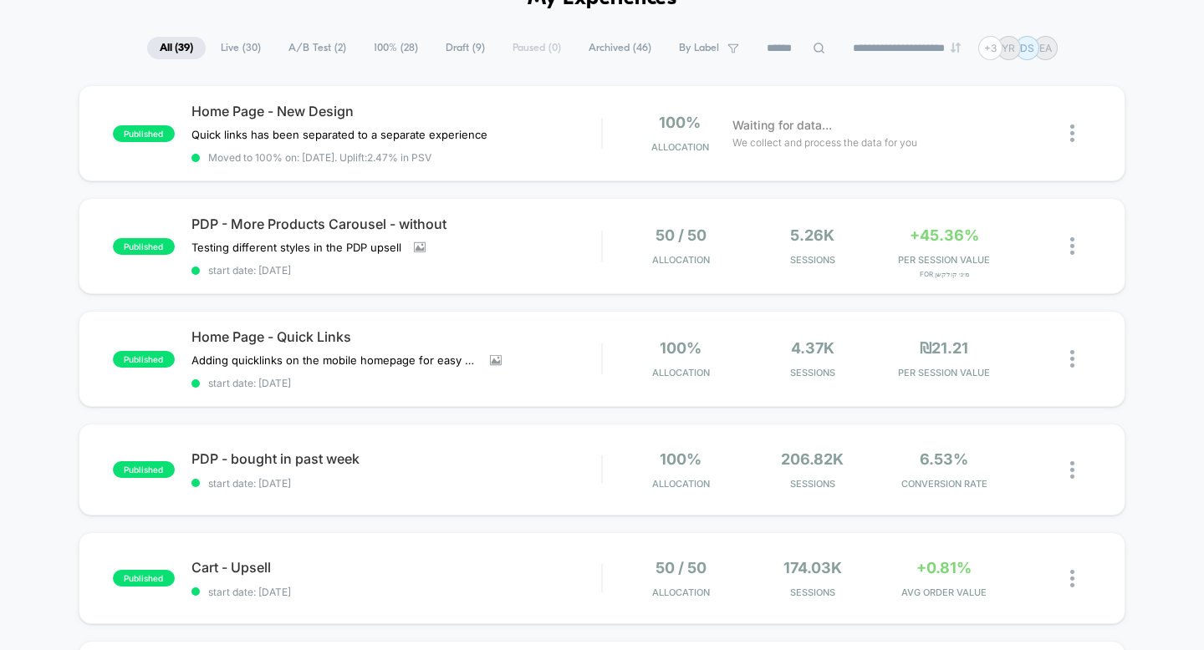
scroll to position [150, 0]
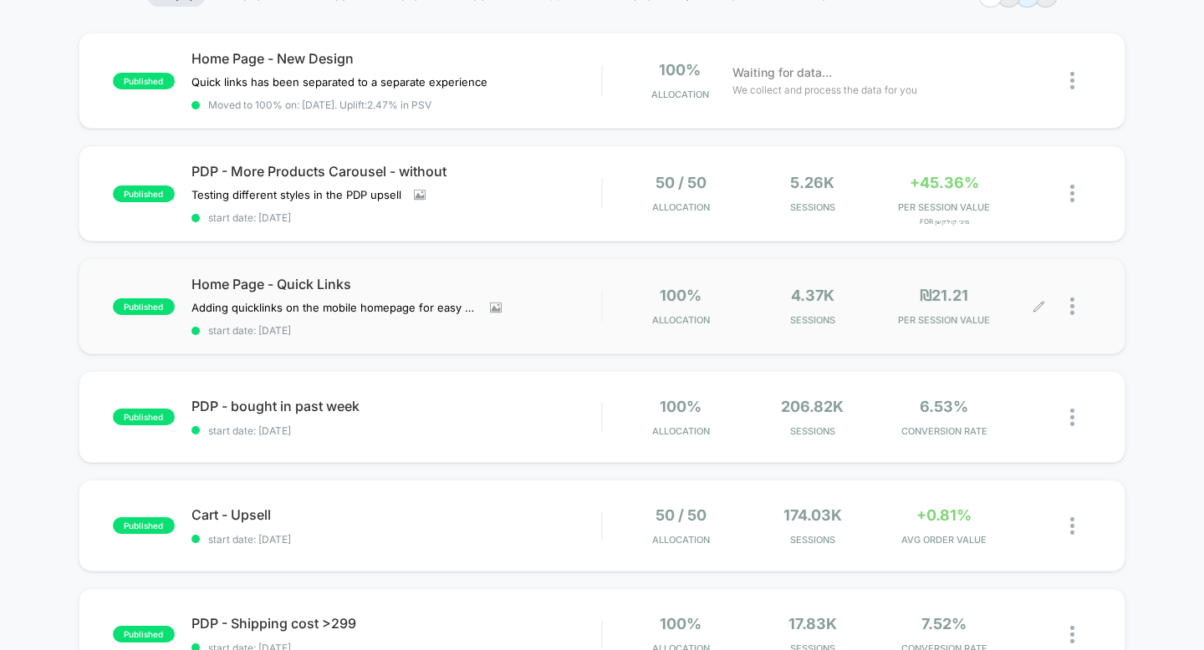
click at [1038, 304] on icon at bounding box center [1038, 306] width 10 height 10
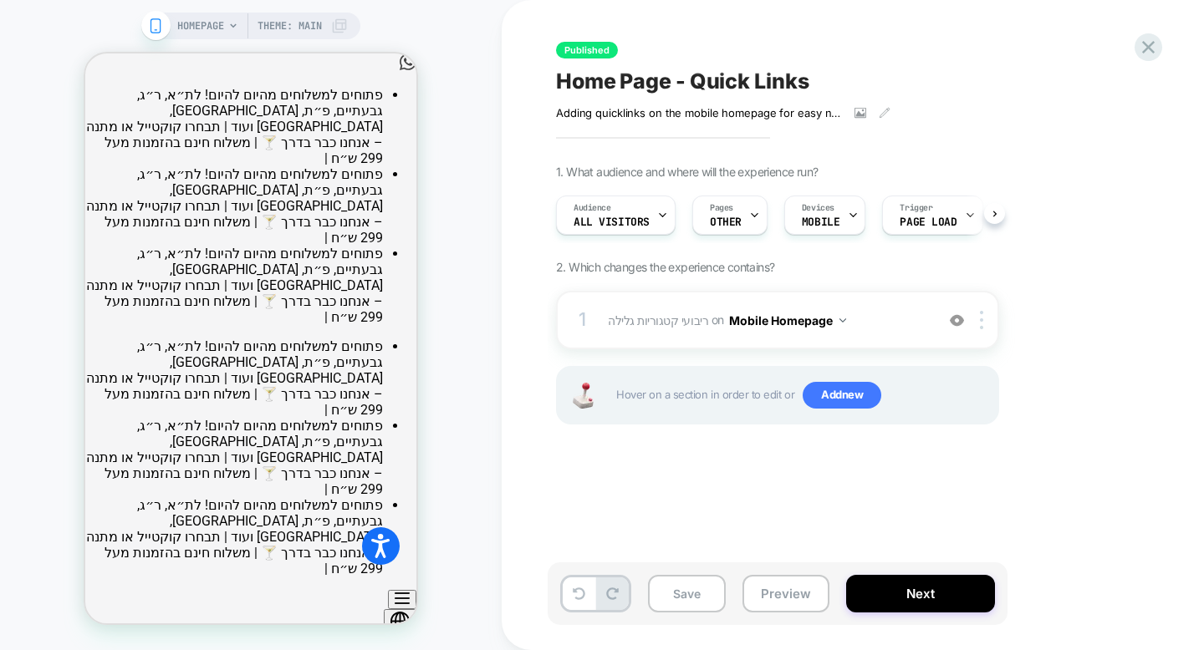
scroll to position [0, 1]
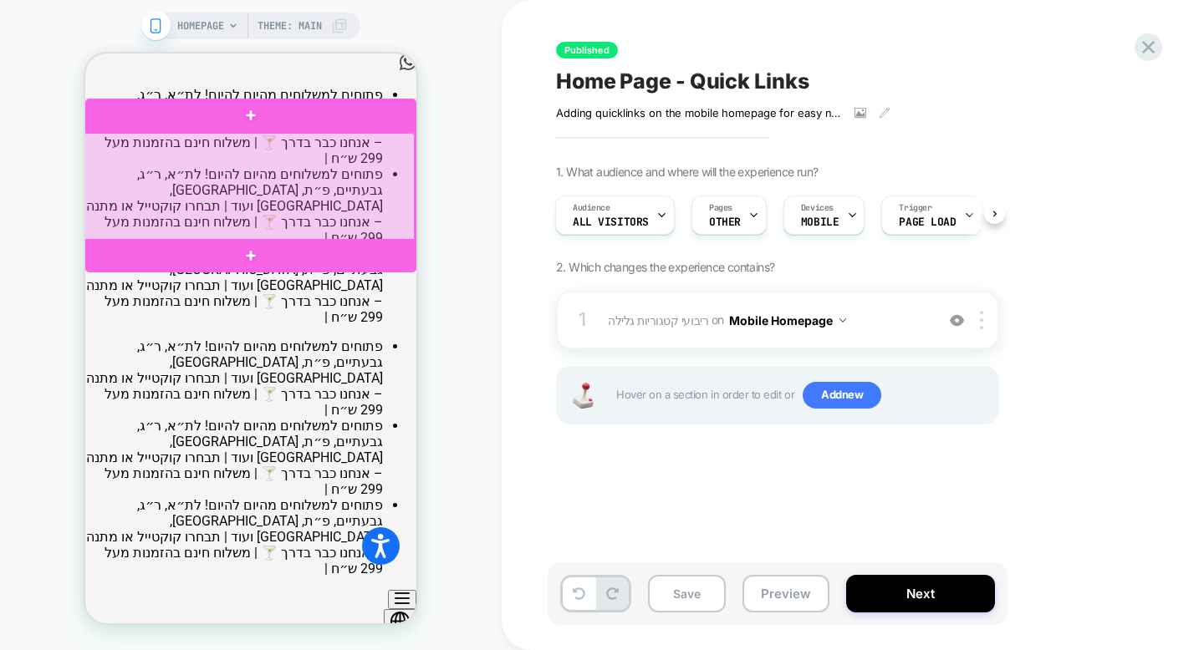
click at [307, 221] on div at bounding box center [249, 187] width 331 height 109
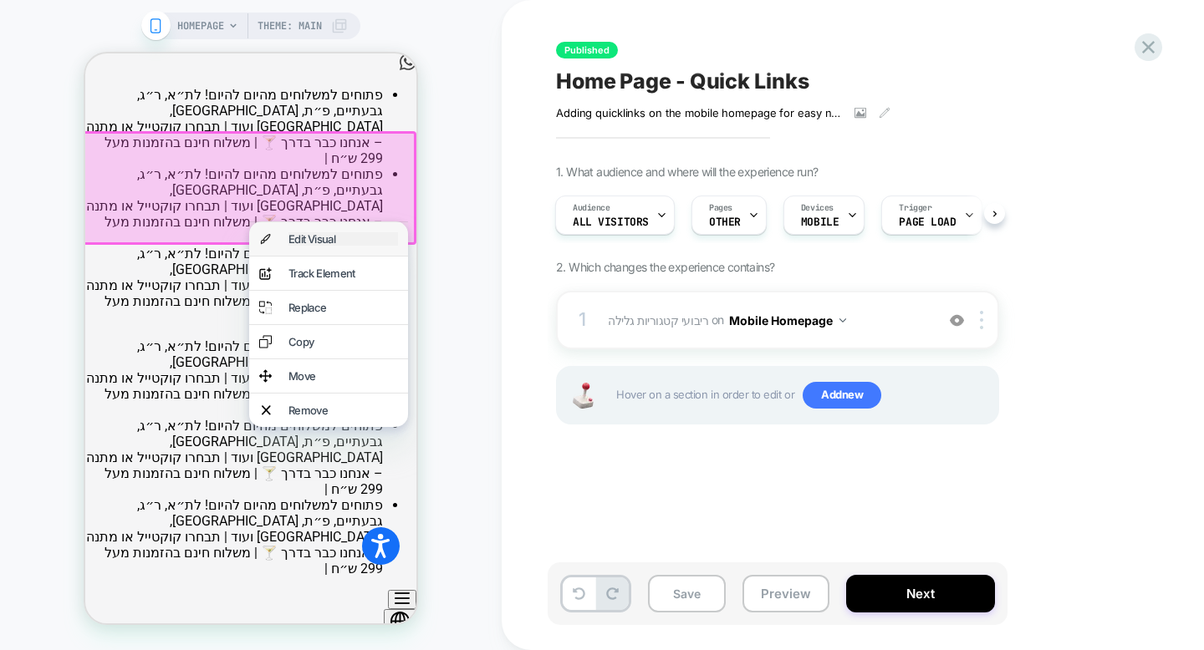
drag, startPoint x: 312, startPoint y: 236, endPoint x: 608, endPoint y: 342, distance: 314.3
click at [312, 236] on div "Edit Visual" at bounding box center [342, 238] width 109 height 13
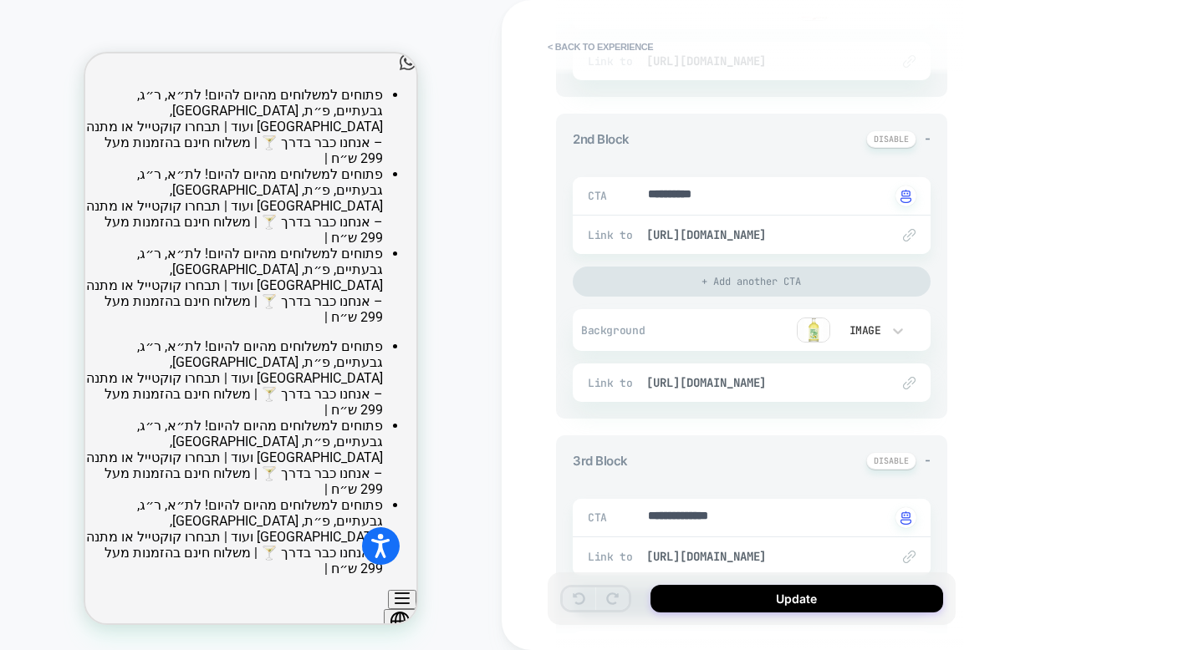
scroll to position [440, 0]
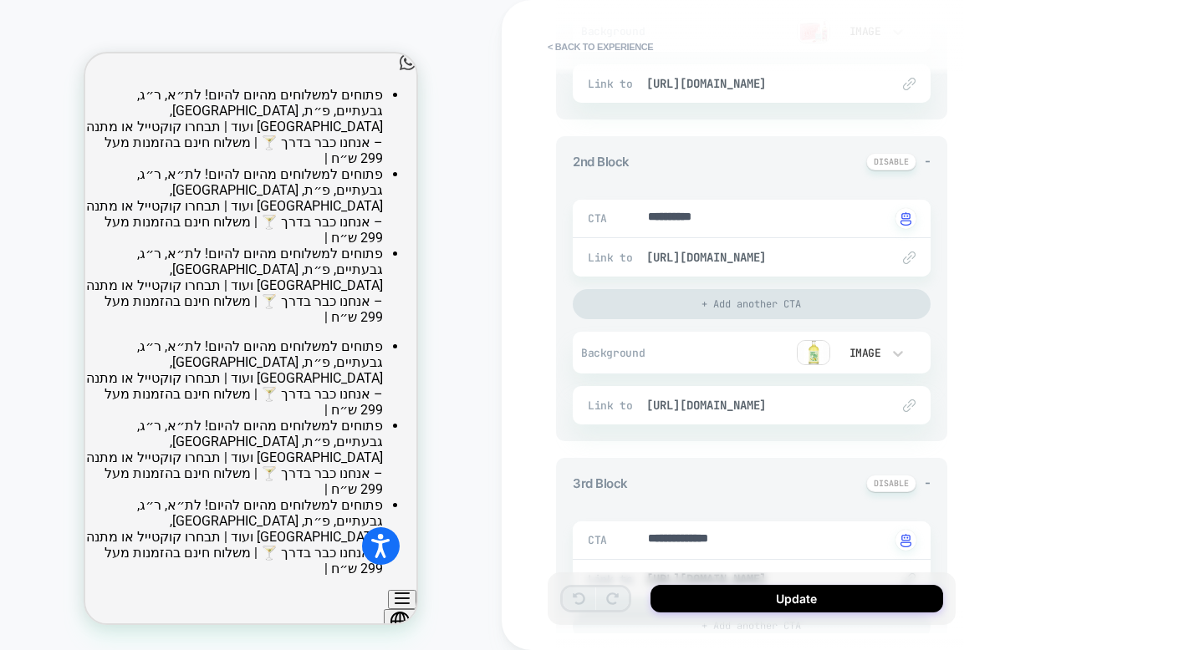
type textarea "*"
click at [684, 221] on textarea "**********" at bounding box center [767, 218] width 243 height 19
type textarea "*"
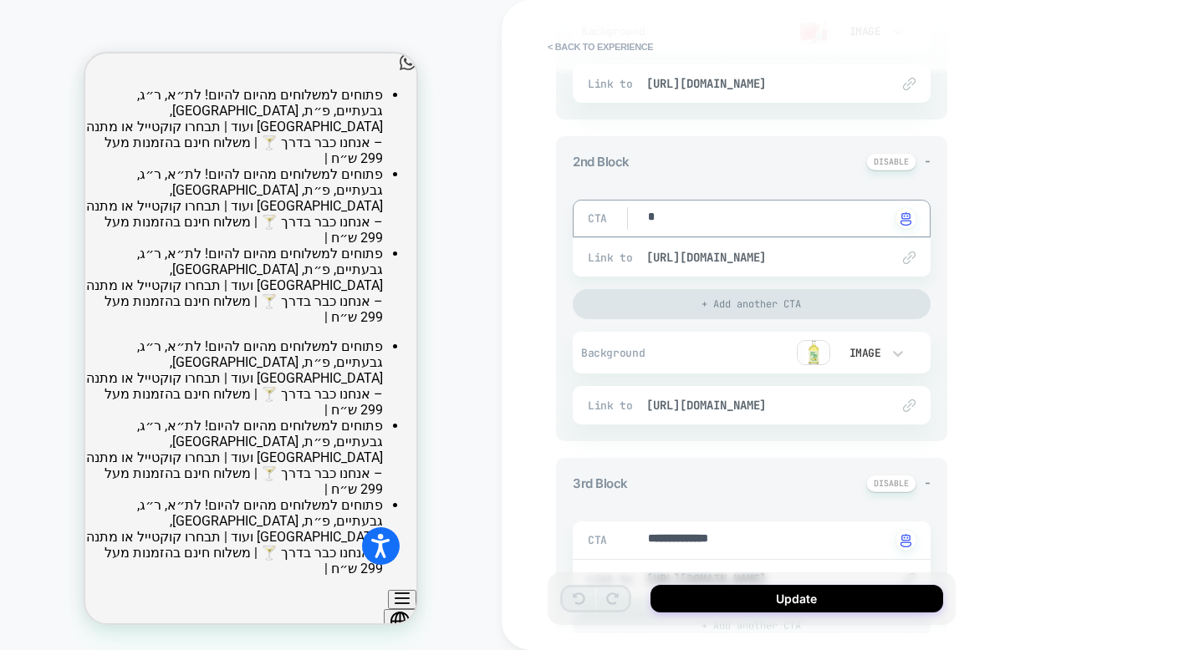
type textarea "**"
type textarea "*"
type textarea "***"
type textarea "*"
type textarea "**"
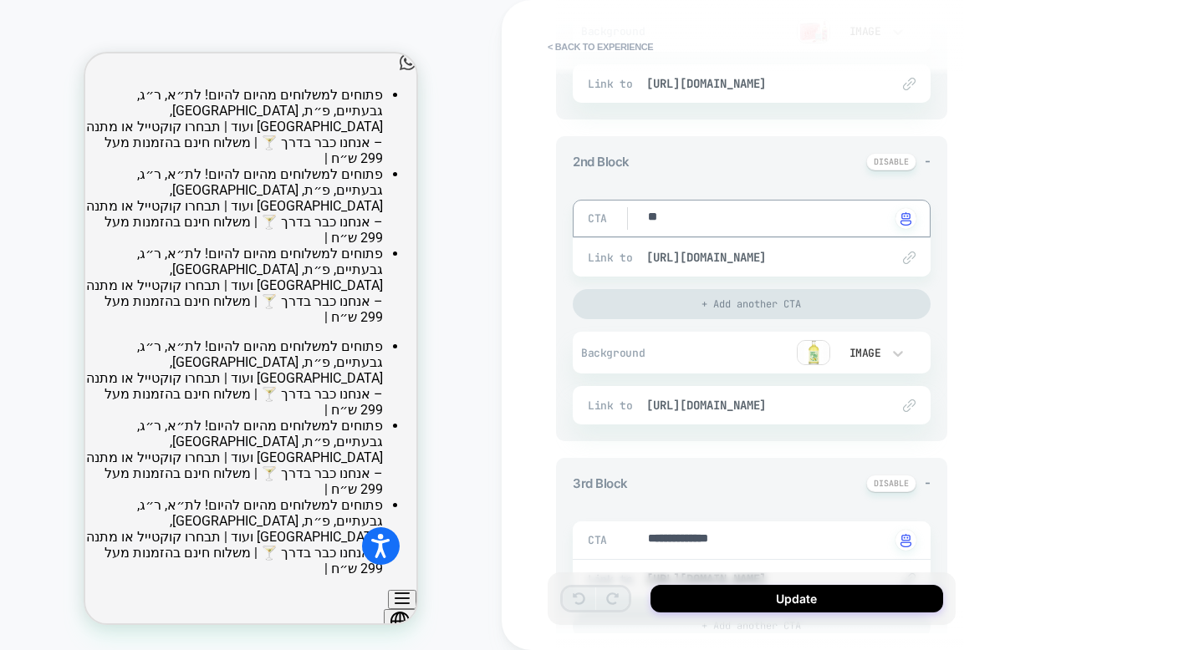
type textarea "*"
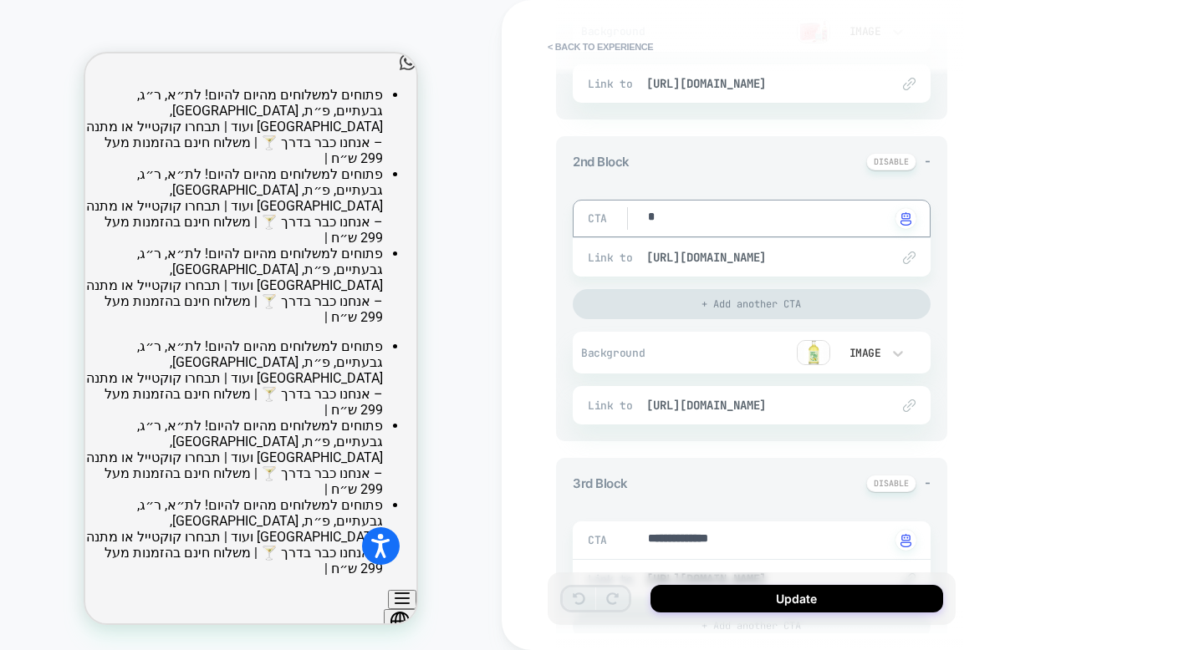
type textarea "*"
type textarea "**"
type textarea "*"
type textarea "***"
type textarea "*"
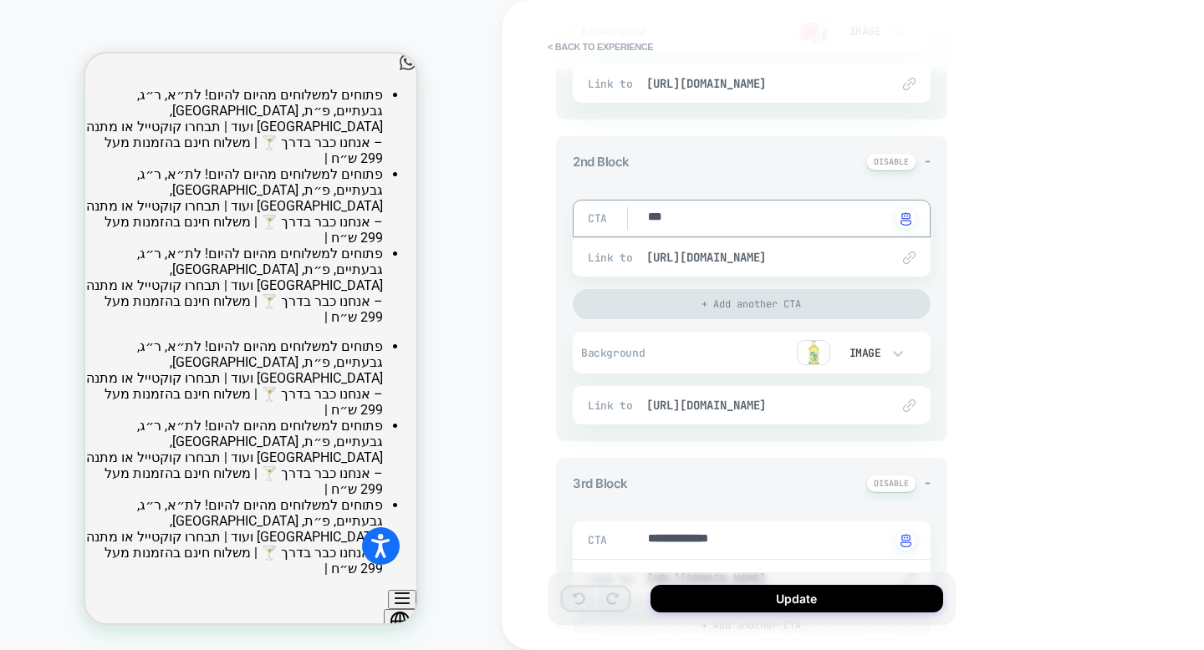
type textarea "****"
type textarea "*"
type textarea "***"
type textarea "*"
type textarea "****"
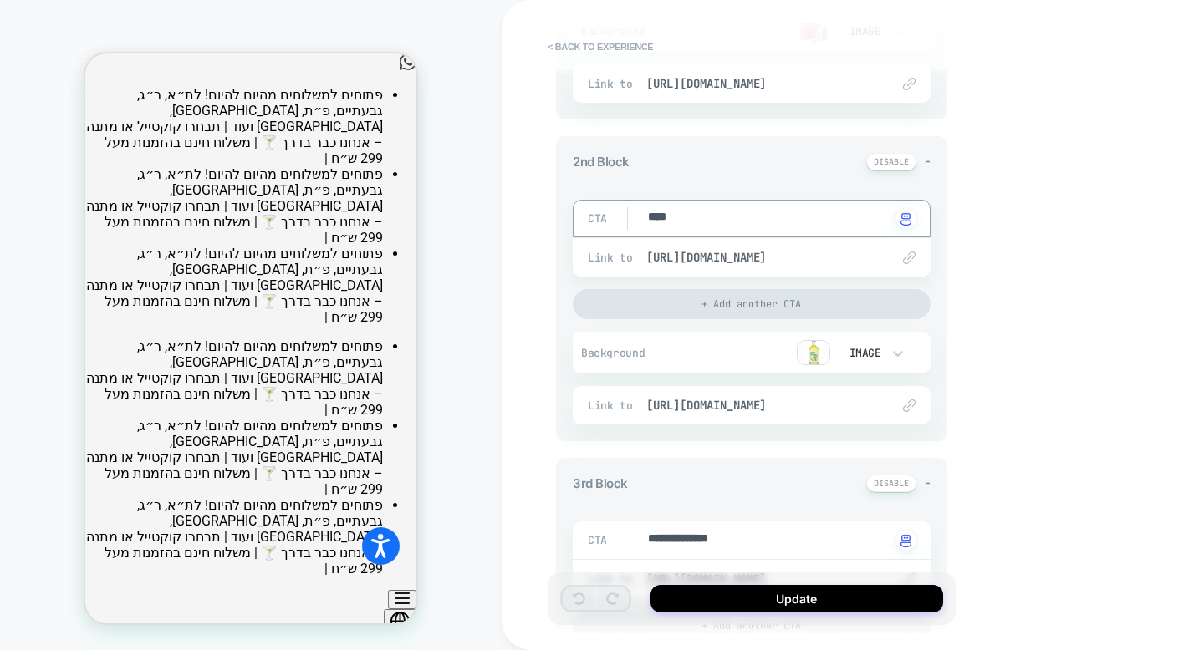
type textarea "*"
type textarea "****"
type textarea "*"
type textarea "******"
type textarea "*"
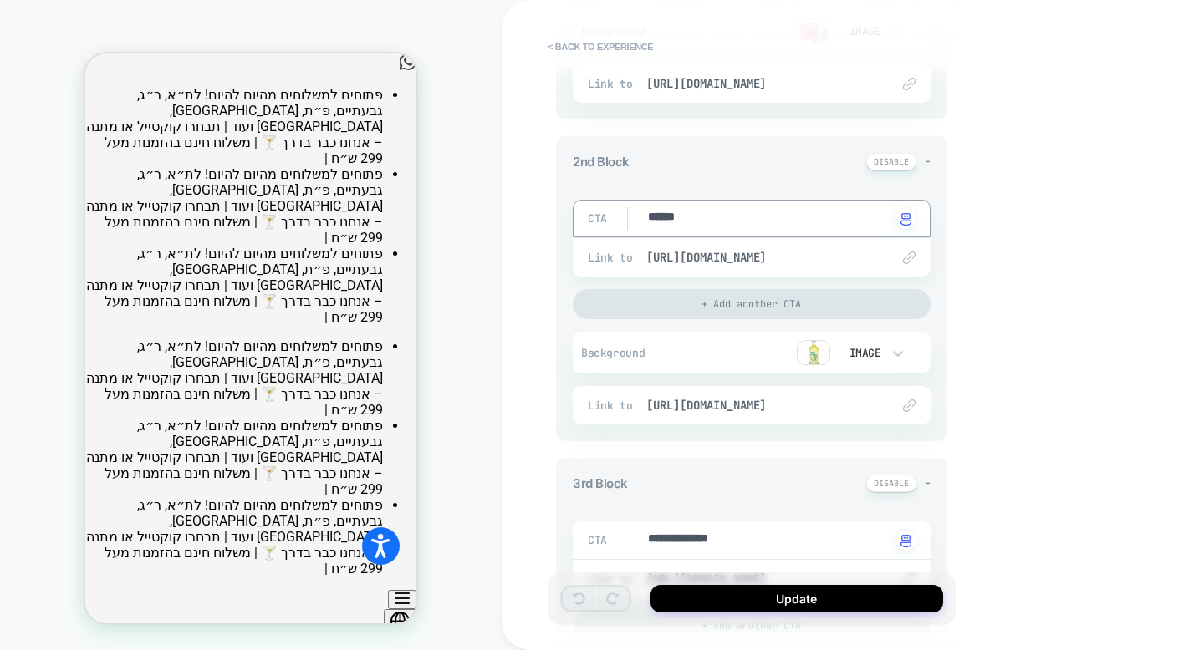
type textarea "*******"
type textarea "*"
type textarea "********"
type textarea "*"
type textarea "*********"
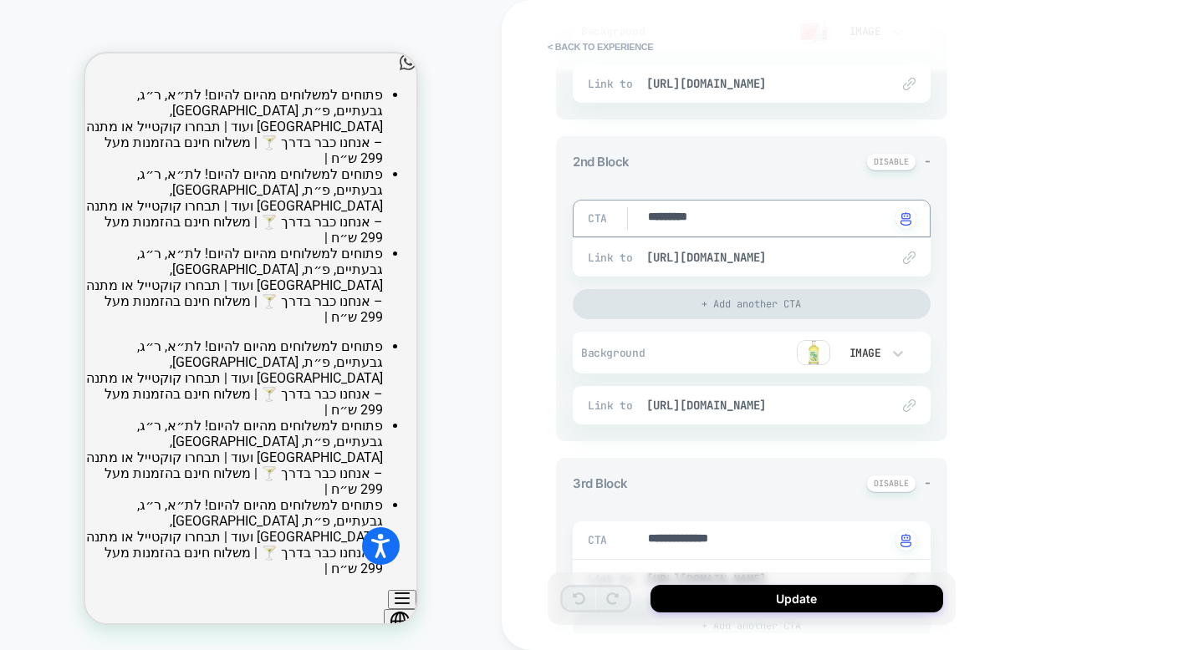
type textarea "*"
type textarea "**********"
type textarea "*"
type textarea "**********"
type textarea "*"
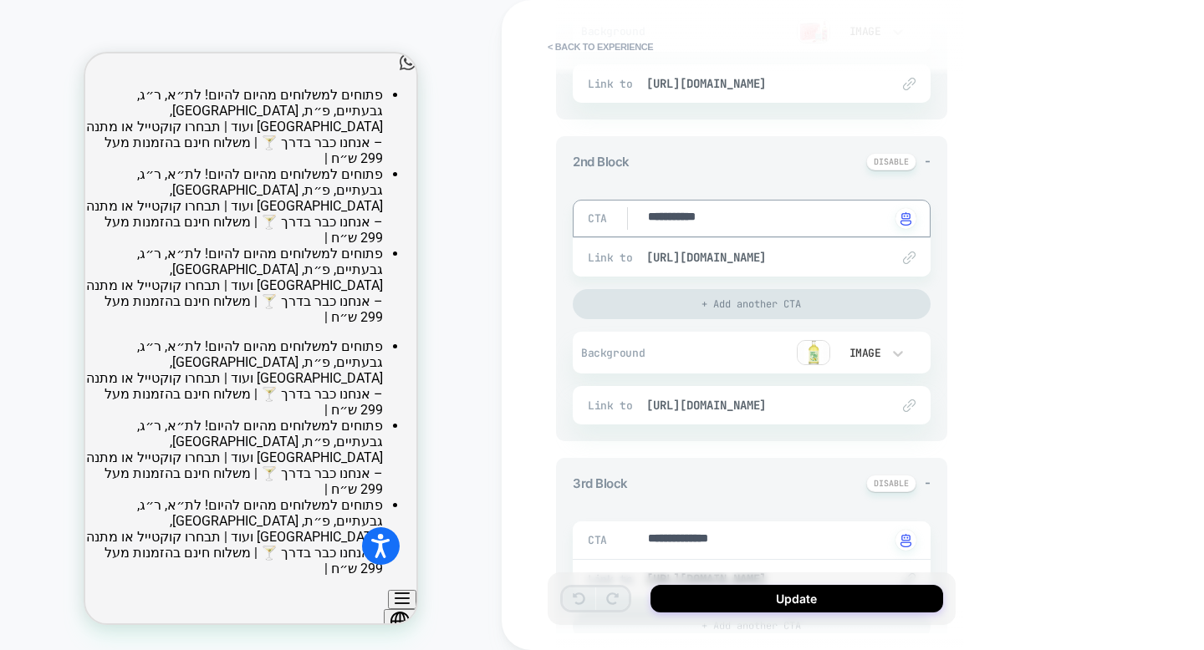
type textarea "**********"
type textarea "*"
type textarea "**********"
type textarea "*"
type textarea "**********"
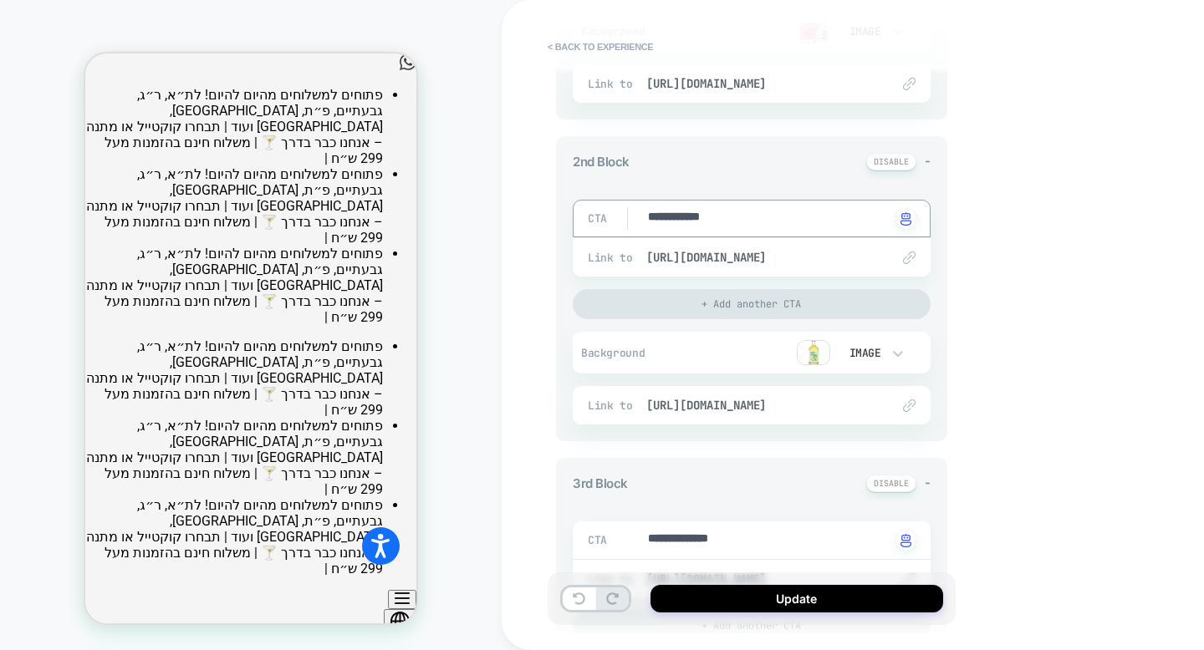
type textarea "*"
type textarea "**********"
type textarea "*"
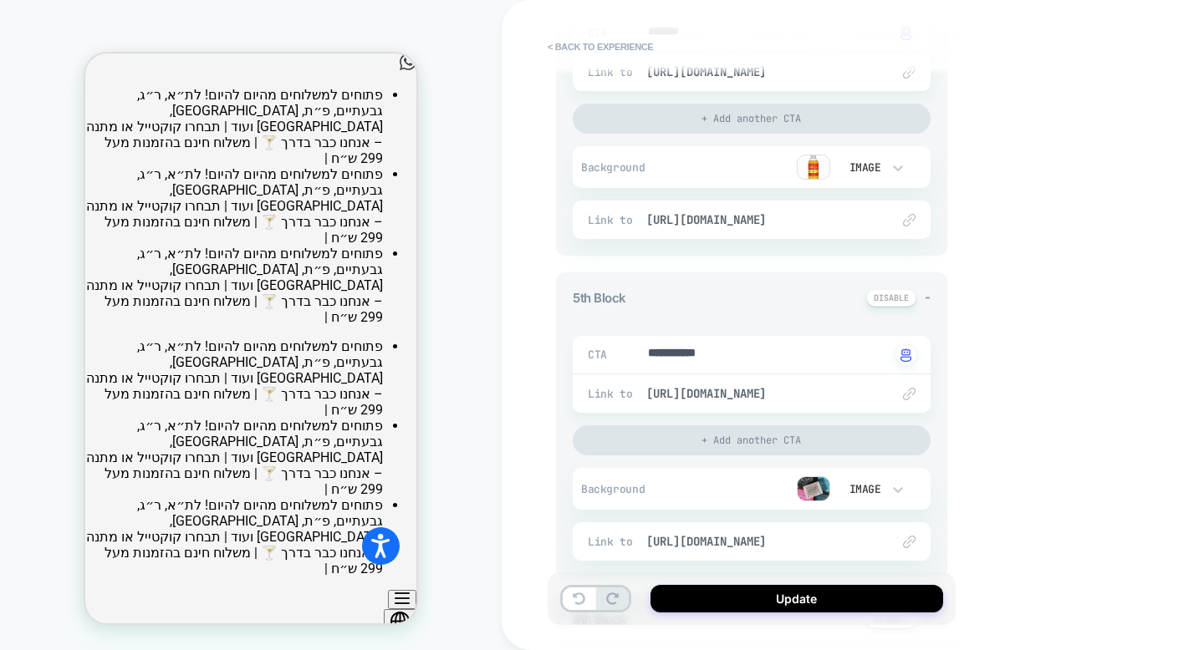
scroll to position [1342, 0]
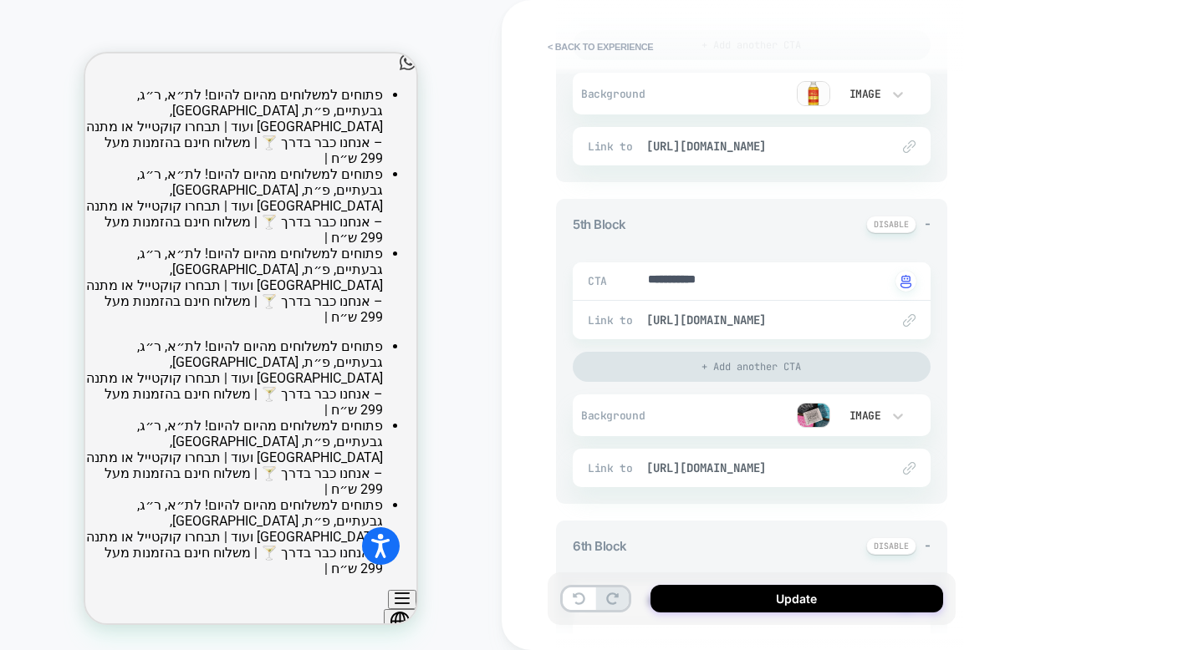
type textarea "**********"
click at [812, 413] on img at bounding box center [813, 415] width 33 height 25
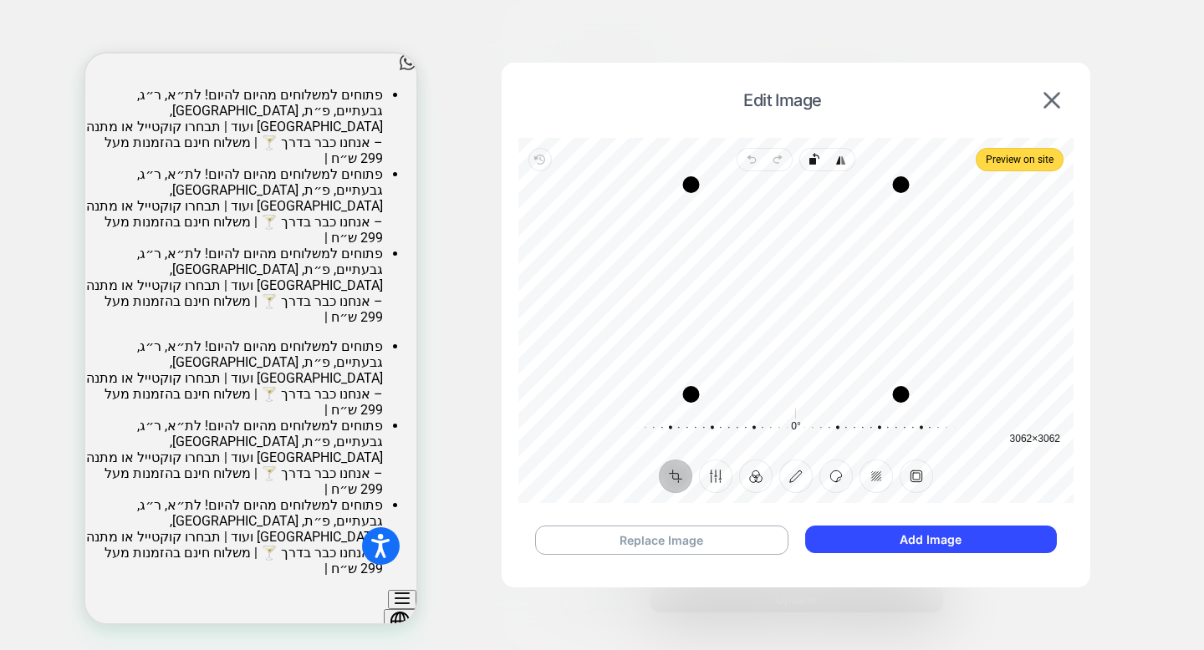
click at [809, 304] on div "Recenter" at bounding box center [796, 290] width 528 height 210
click at [1040, 110] on div "Edit Image" at bounding box center [795, 100] width 555 height 42
click at [1056, 104] on img at bounding box center [1051, 100] width 17 height 17
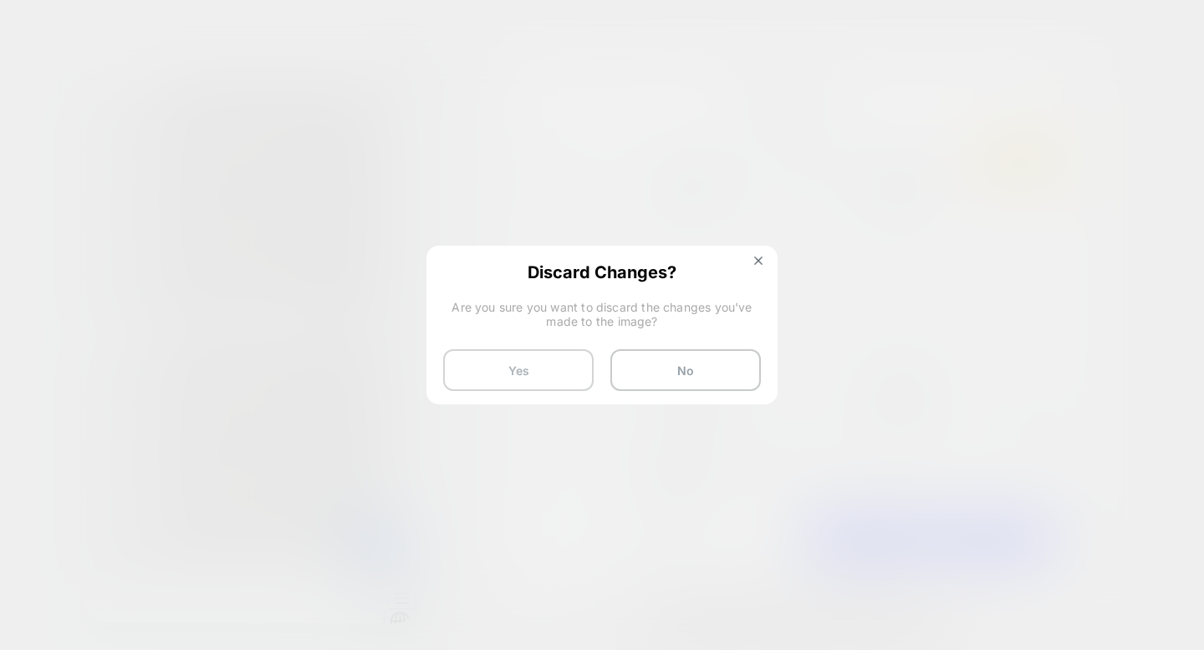
click at [568, 369] on button "Yes" at bounding box center [518, 370] width 150 height 42
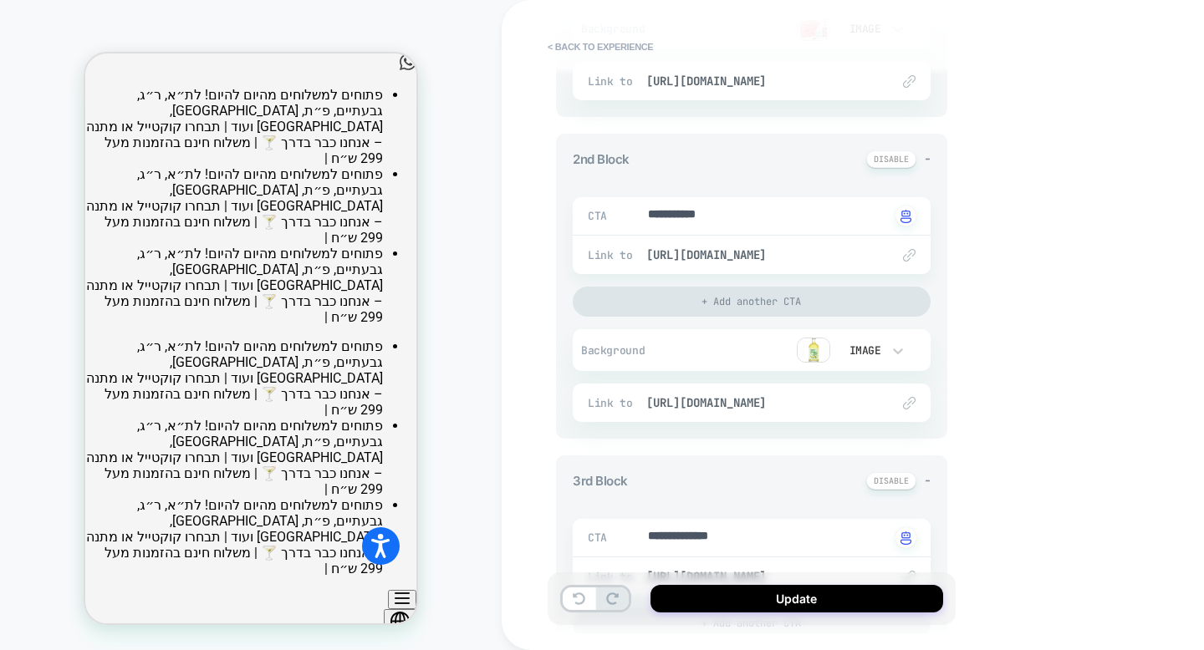
scroll to position [427, 0]
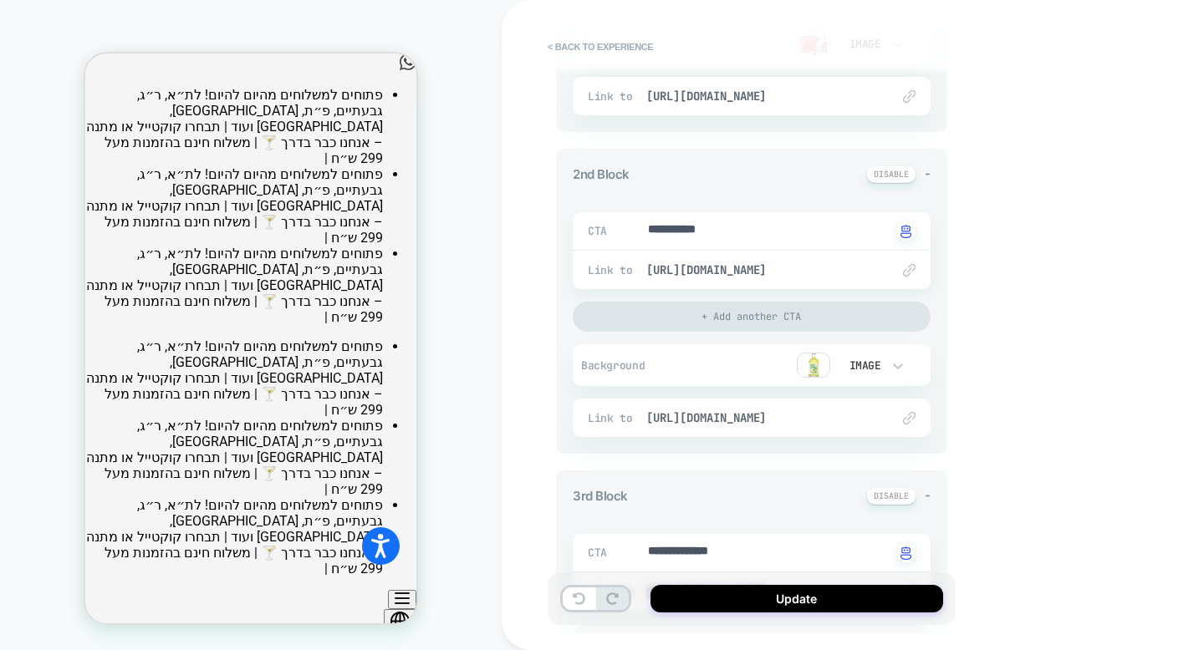
click at [804, 370] on img at bounding box center [813, 365] width 33 height 25
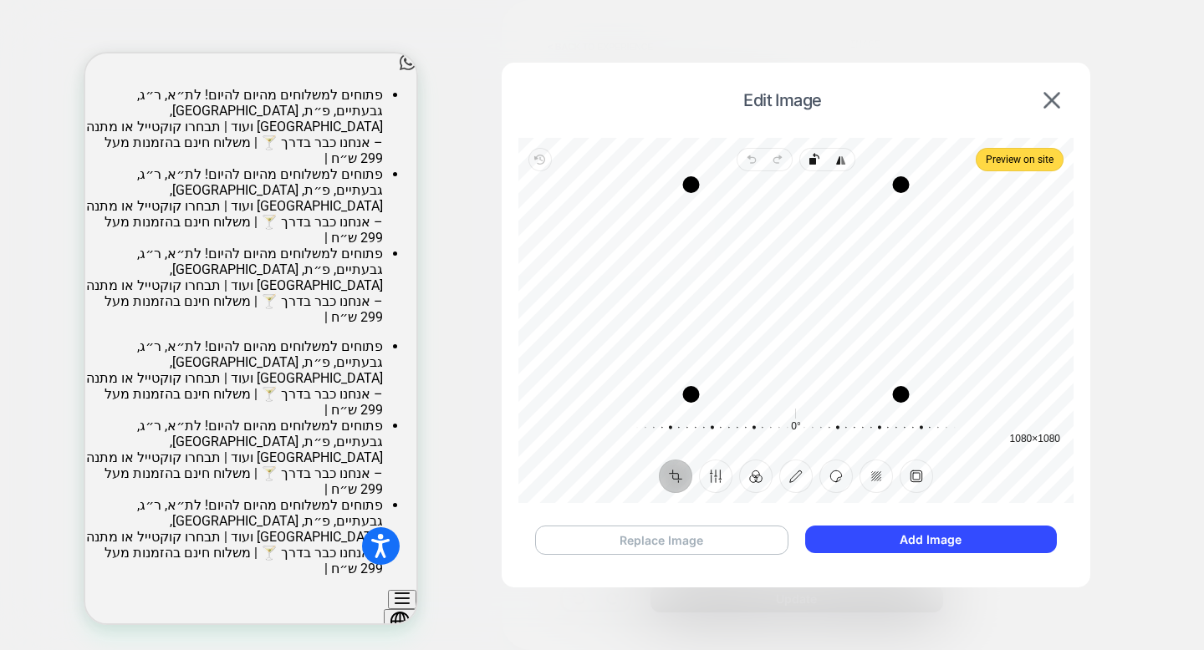
click at [751, 532] on button "Replace Image" at bounding box center [661, 540] width 253 height 29
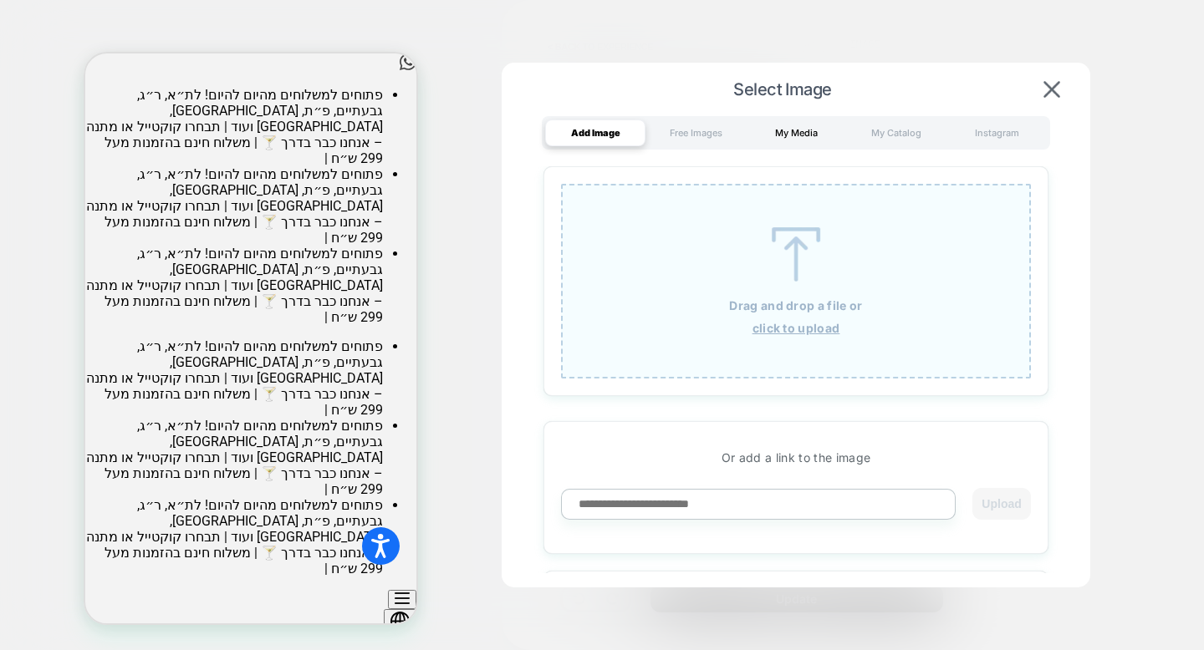
click at [802, 137] on div "My Media" at bounding box center [796, 133] width 100 height 27
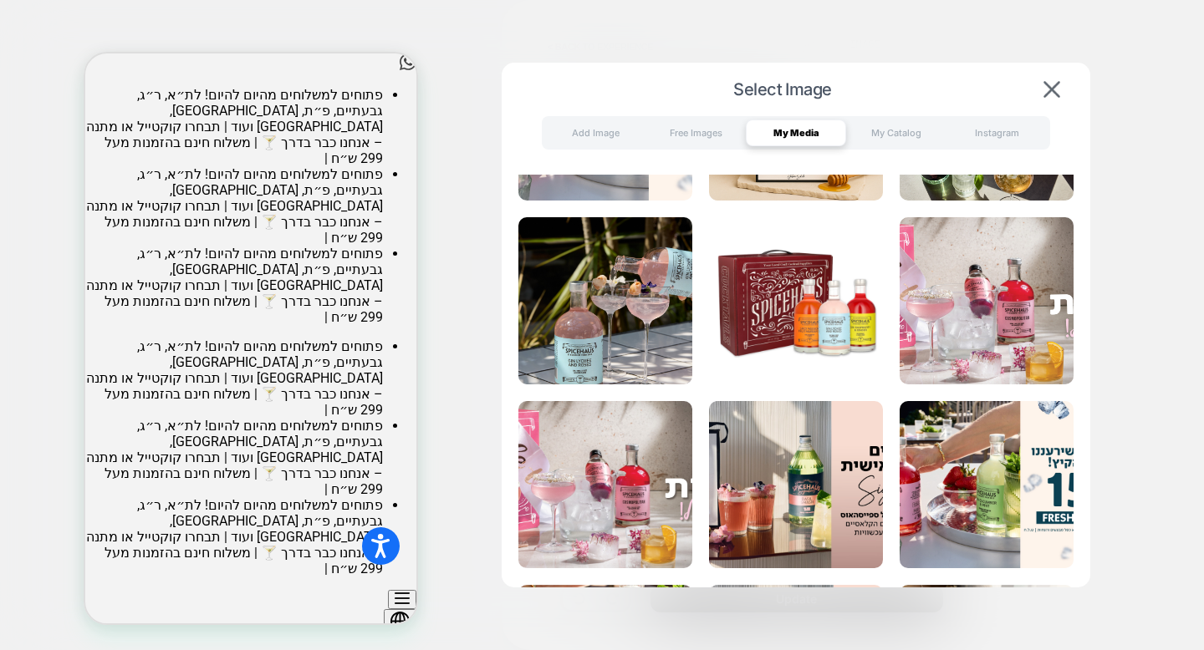
scroll to position [3196, 0]
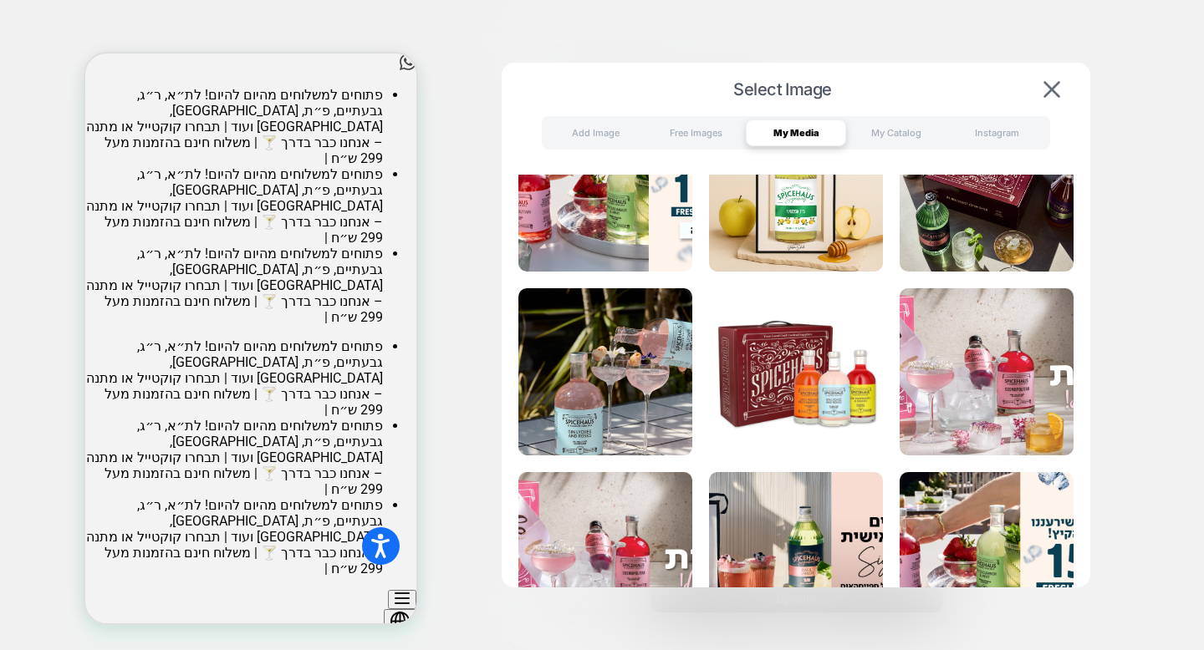
click at [797, 367] on img at bounding box center [796, 371] width 174 height 167
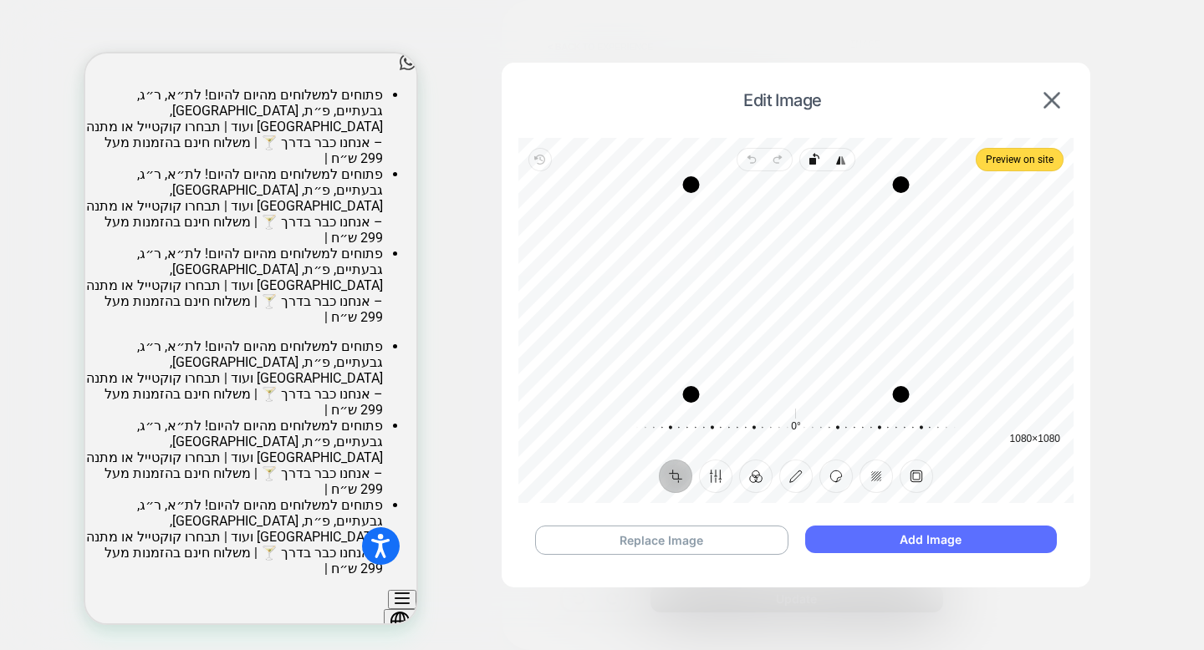
click at [839, 537] on button "Add Image" at bounding box center [931, 540] width 252 height 28
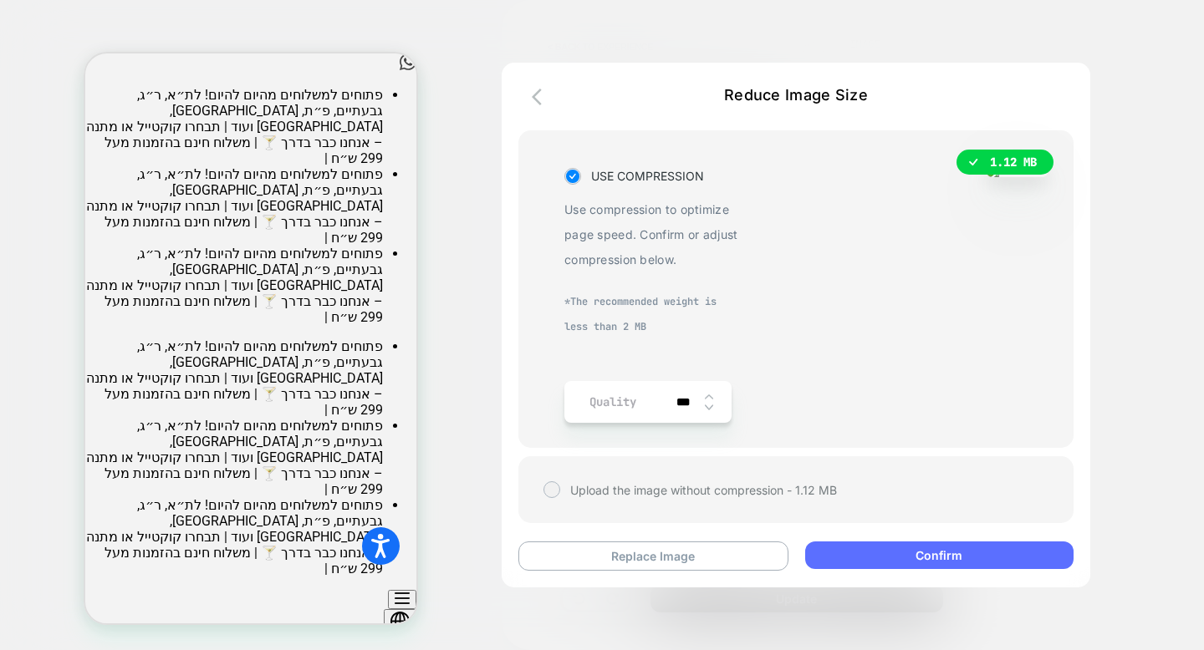
click at [876, 550] on button "Confirm" at bounding box center [939, 556] width 268 height 28
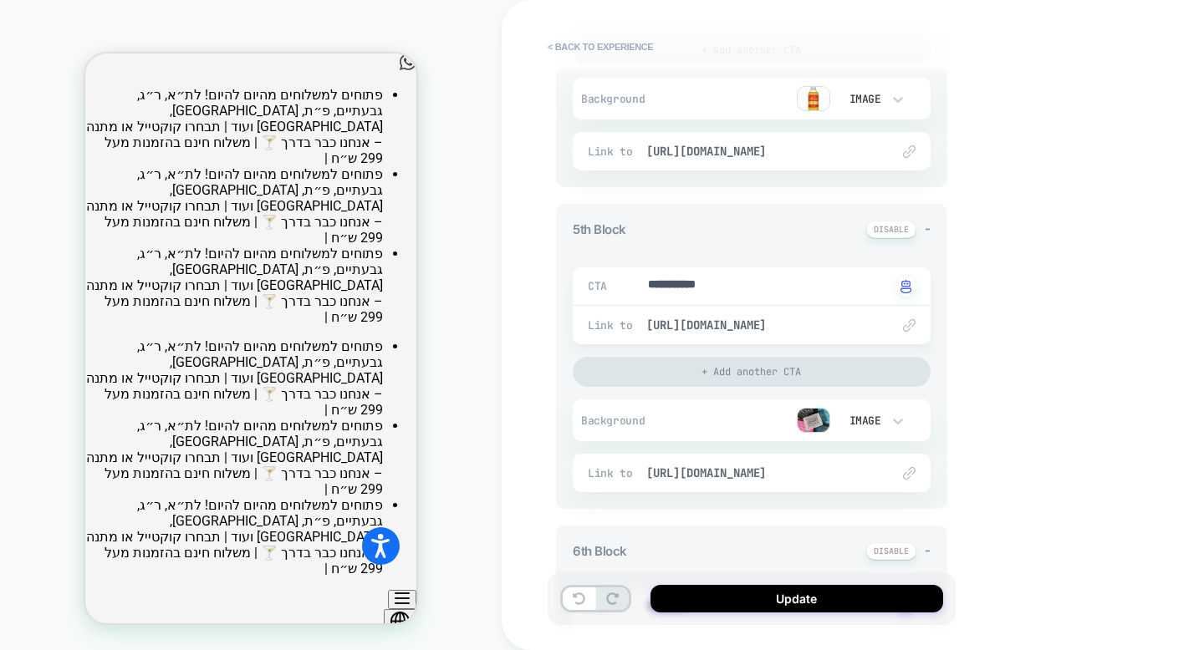
scroll to position [1352, 0]
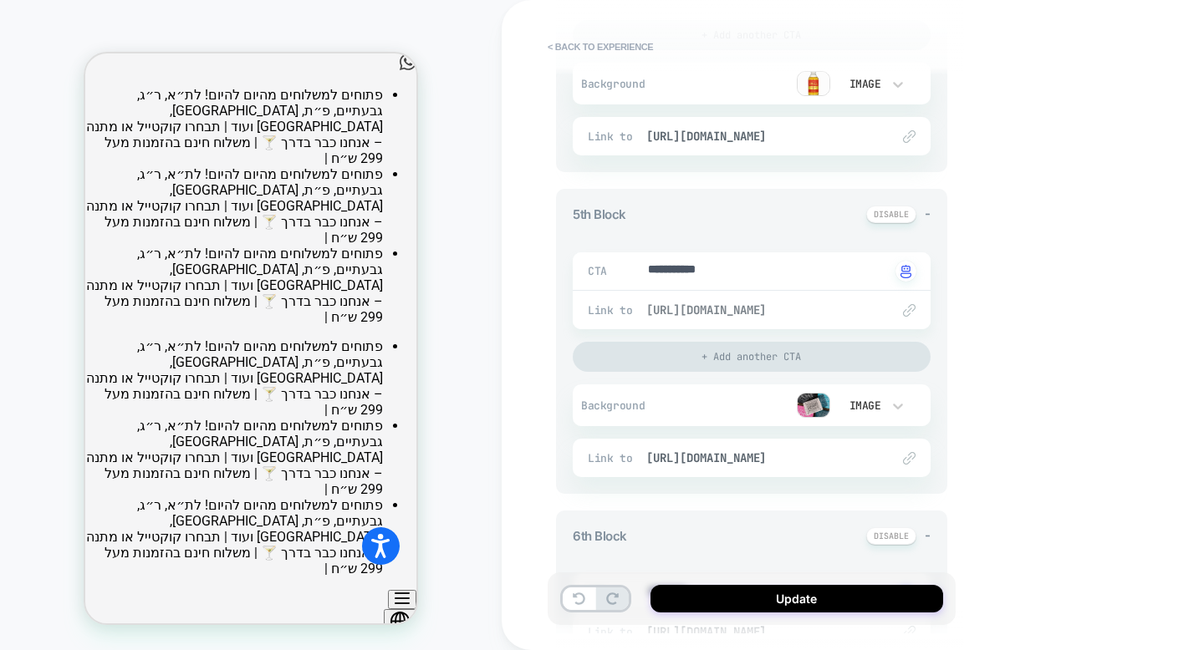
click at [732, 303] on span "[URL][DOMAIN_NAME]" at bounding box center [759, 310] width 227 height 15
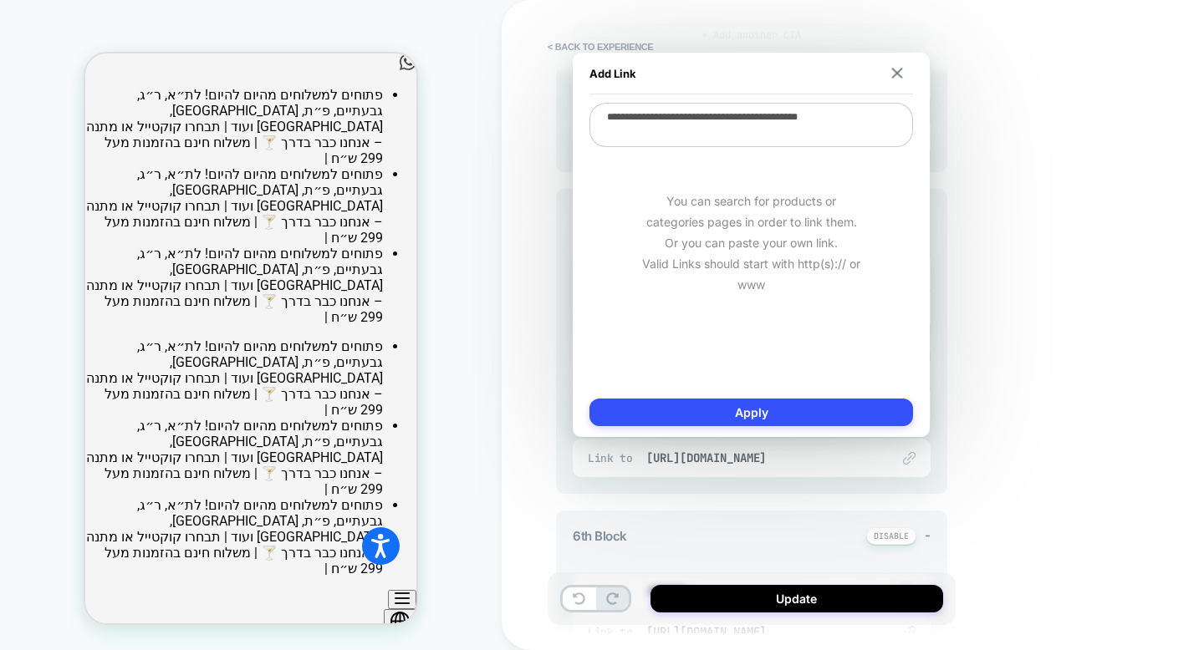
click at [751, 122] on textarea "**********" at bounding box center [750, 125] width 323 height 44
click at [893, 75] on img at bounding box center [897, 73] width 11 height 11
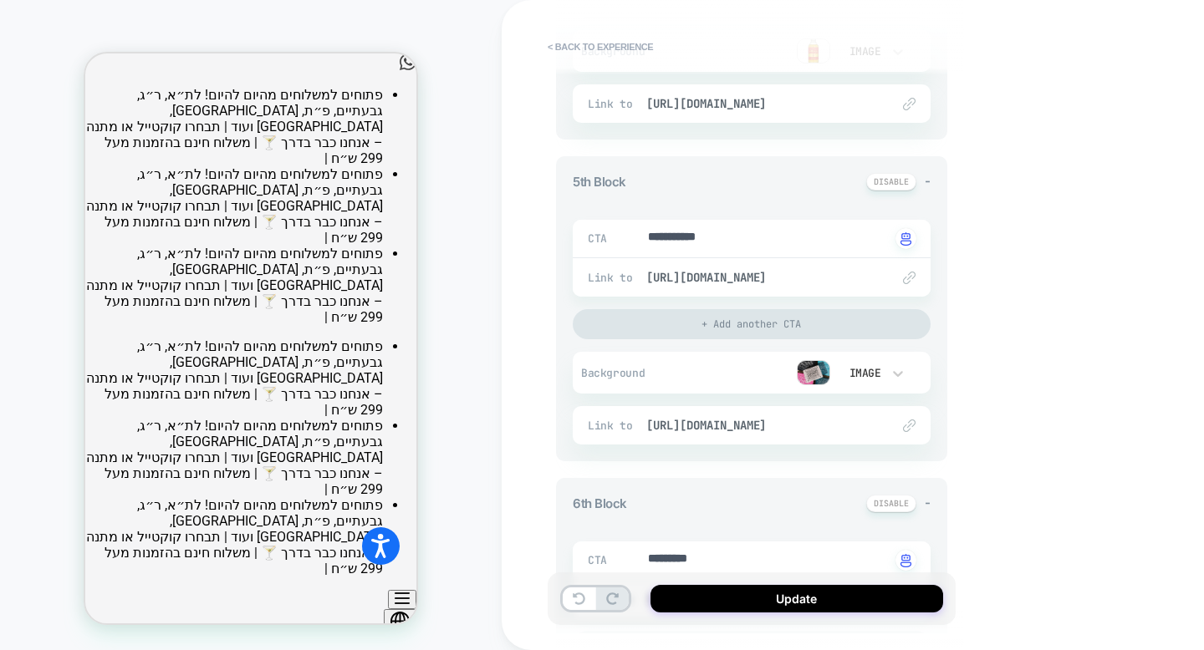
scroll to position [1345, 0]
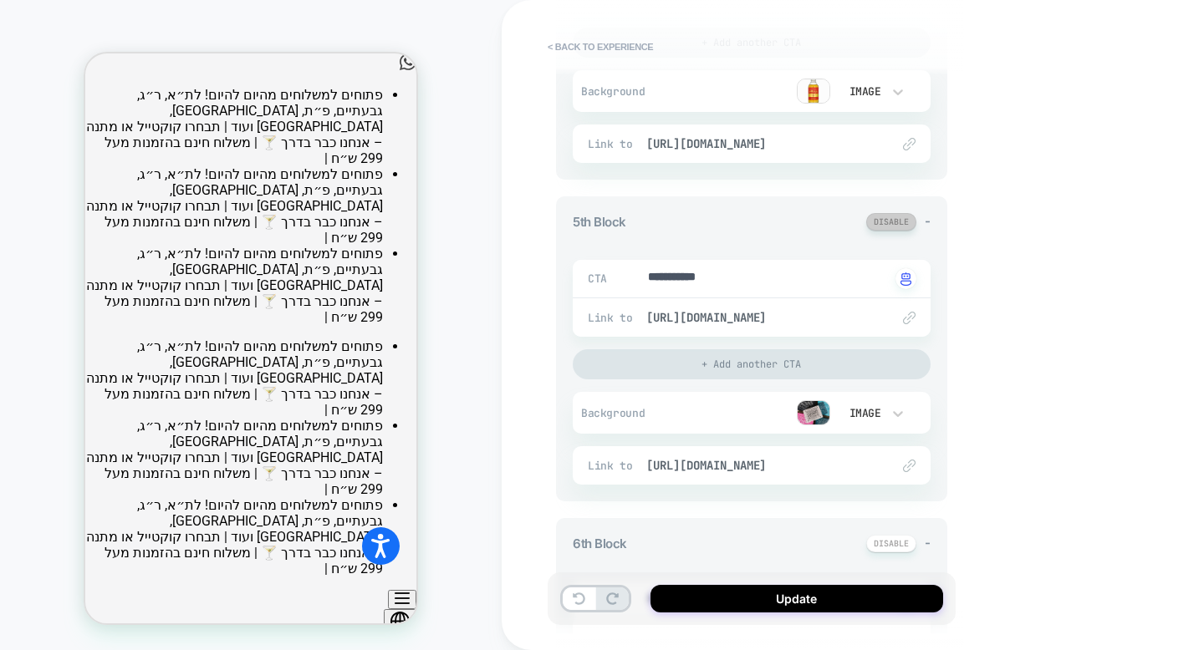
click at [896, 221] on button at bounding box center [891, 222] width 50 height 18
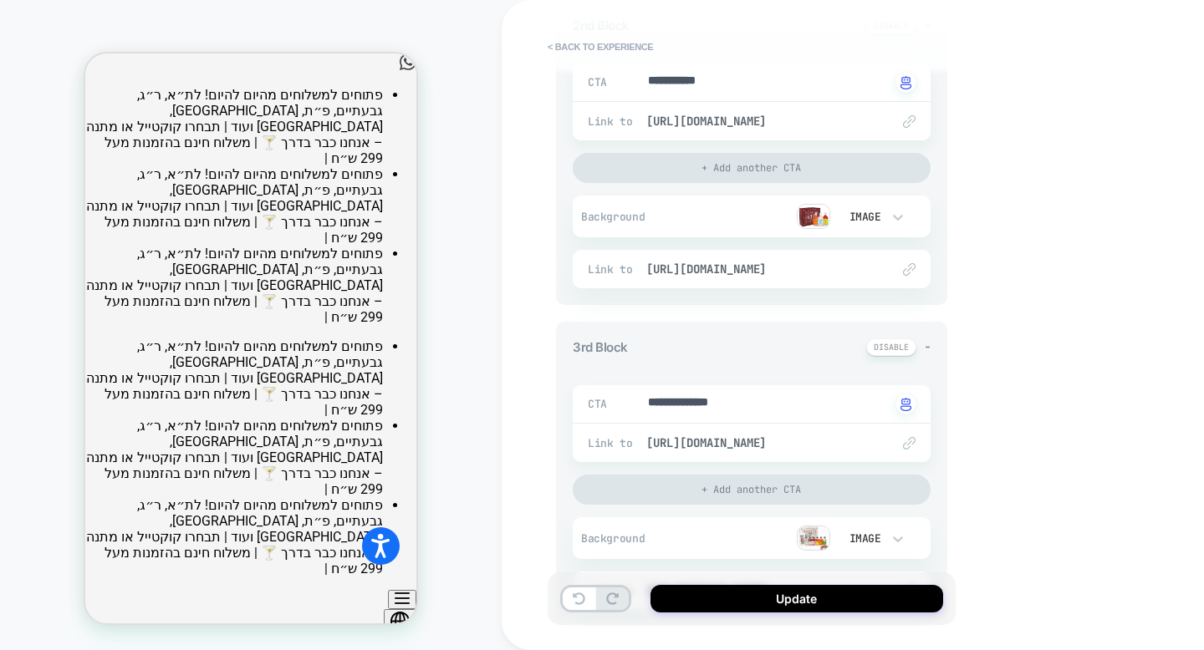
scroll to position [574, 0]
click at [801, 266] on span "[URL][DOMAIN_NAME]" at bounding box center [759, 270] width 227 height 15
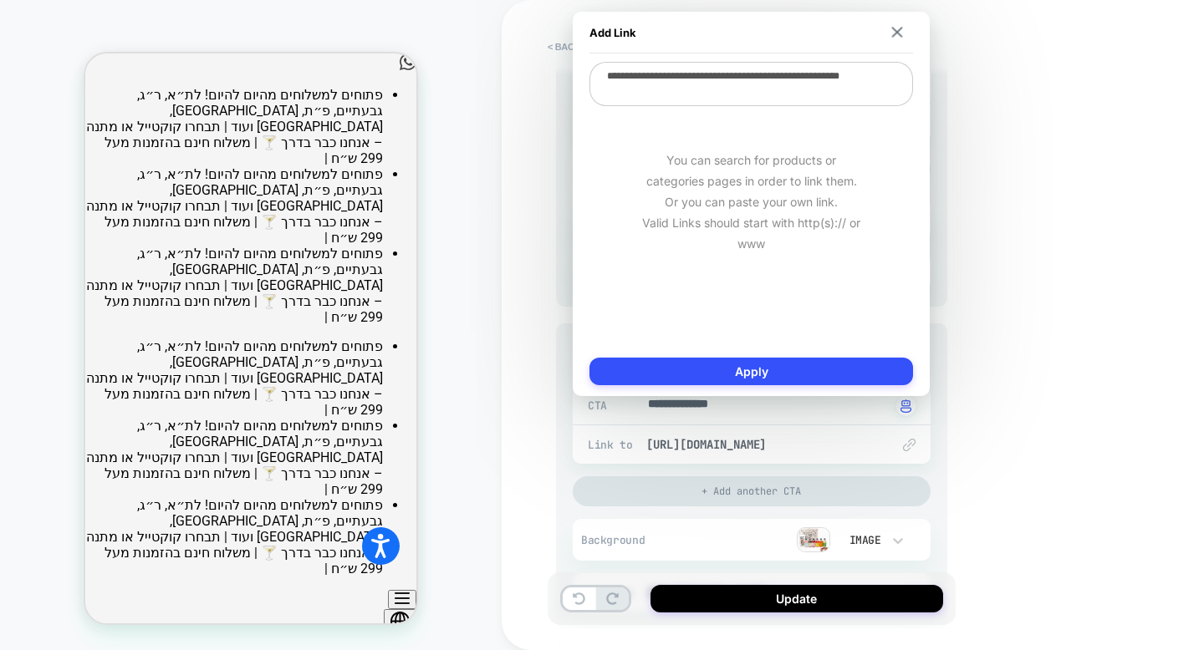
click at [799, 84] on textarea "**********" at bounding box center [750, 84] width 323 height 44
paste textarea
type textarea "*"
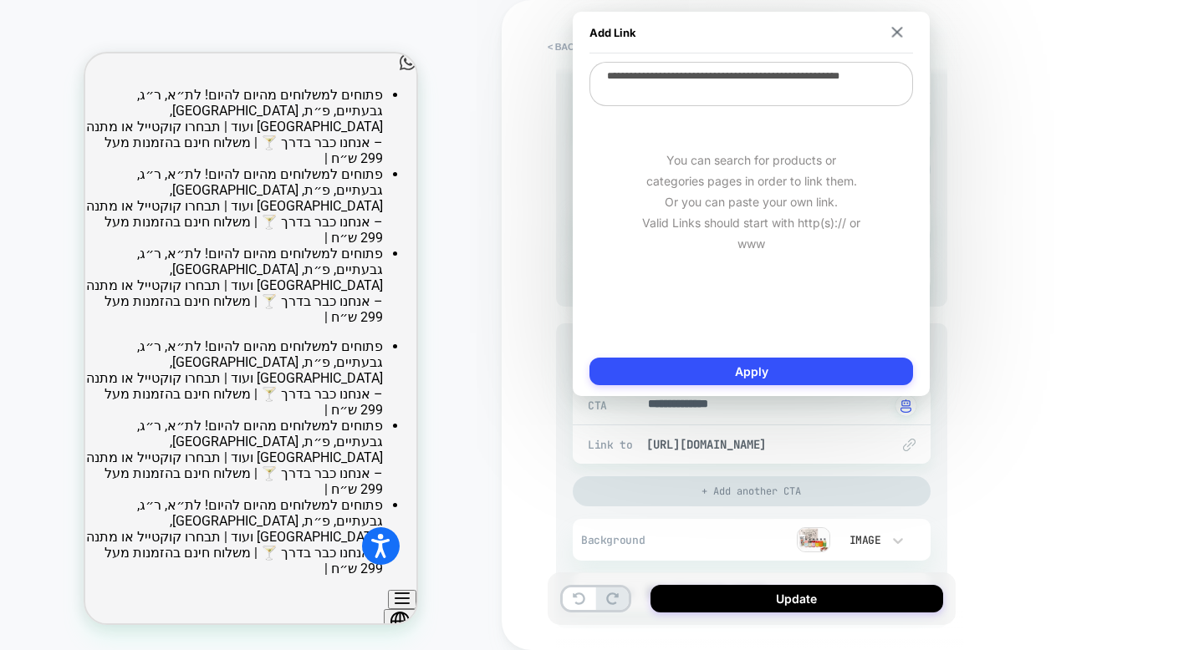
type textarea "**********"
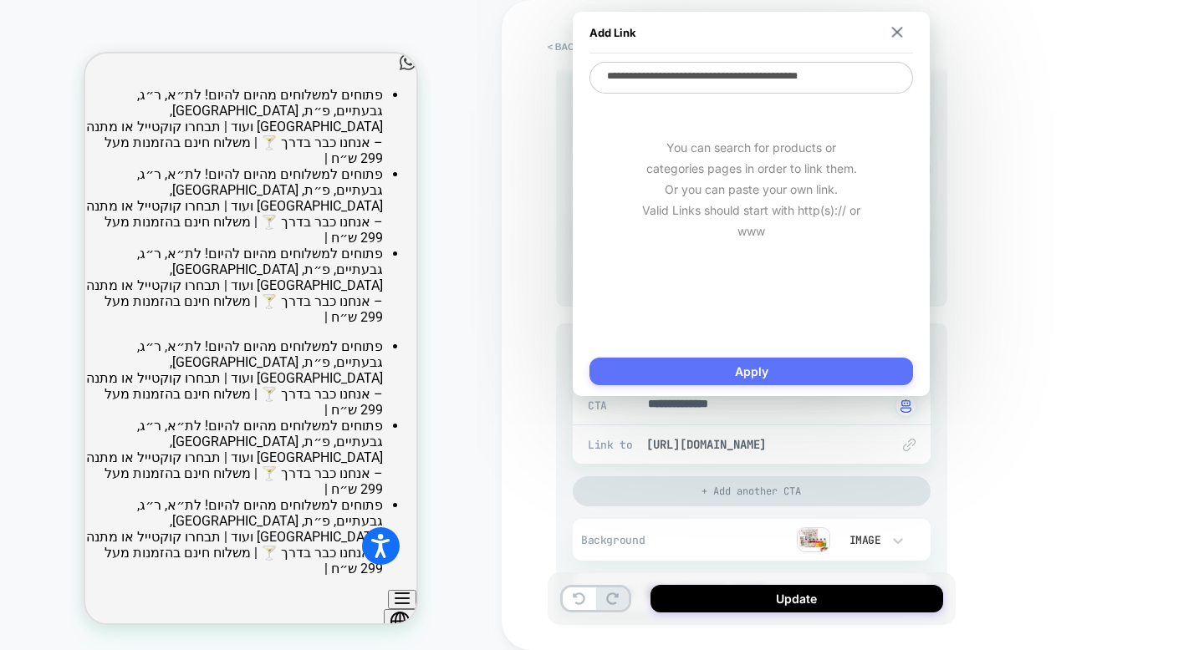
click at [818, 383] on button "Apply" at bounding box center [750, 372] width 323 height 28
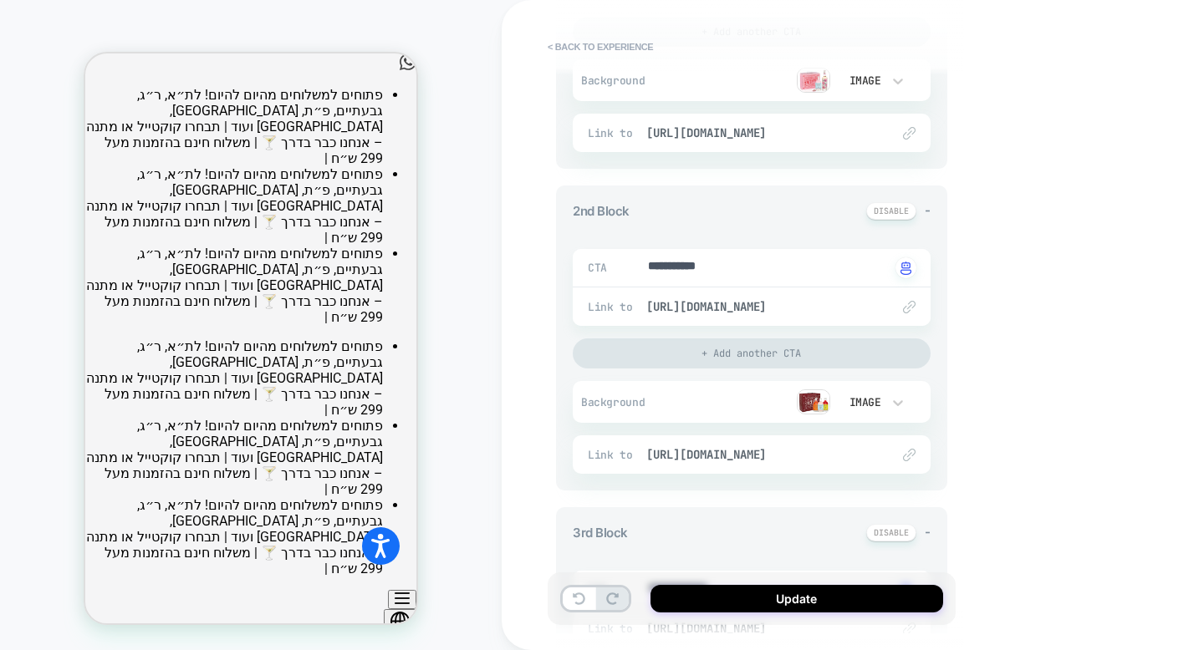
scroll to position [382, 0]
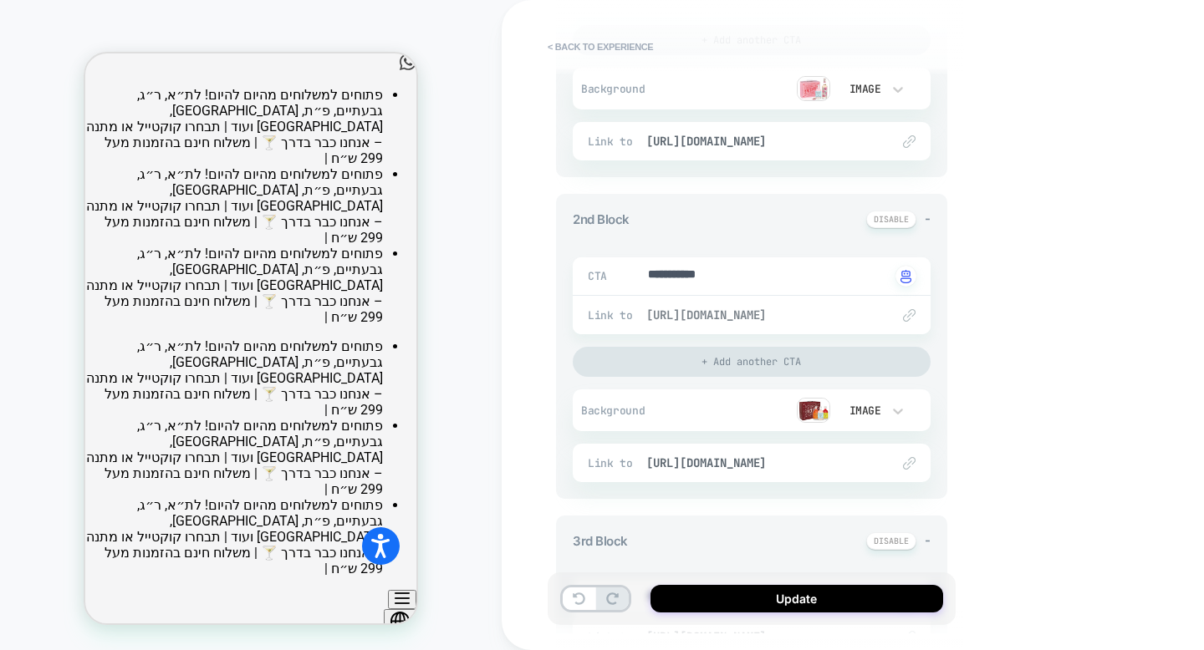
click at [806, 319] on span "[URL][DOMAIN_NAME]" at bounding box center [759, 315] width 227 height 15
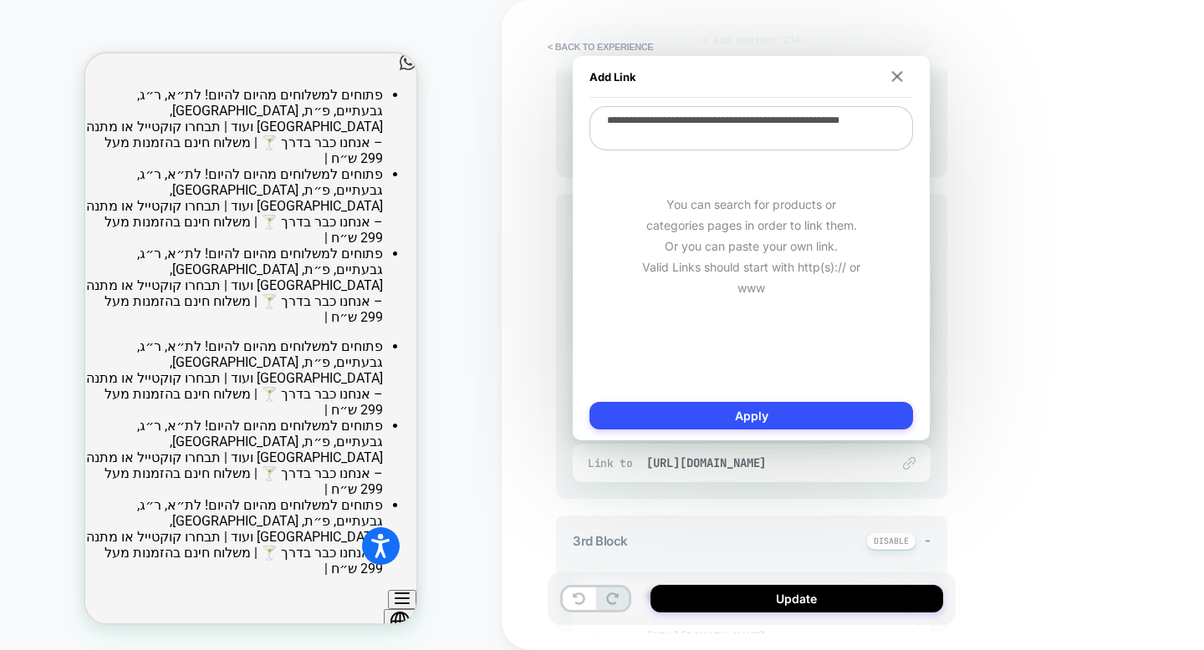
click at [799, 135] on textarea "**********" at bounding box center [750, 128] width 323 height 44
paste textarea
type textarea "*"
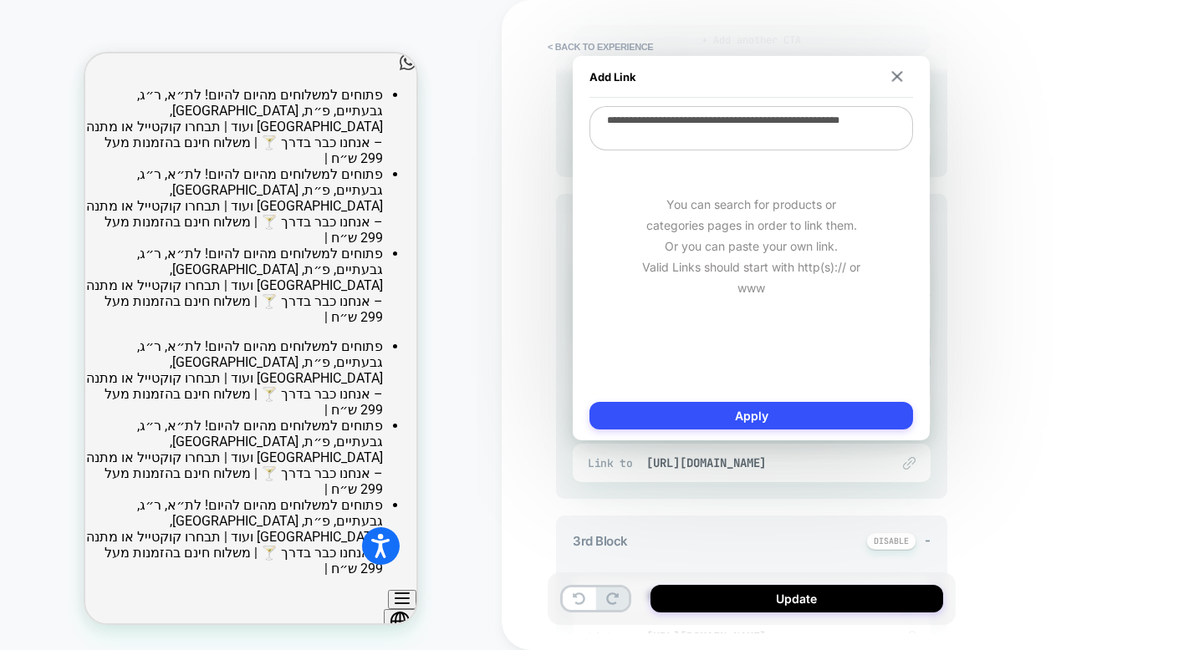
type textarea "**********"
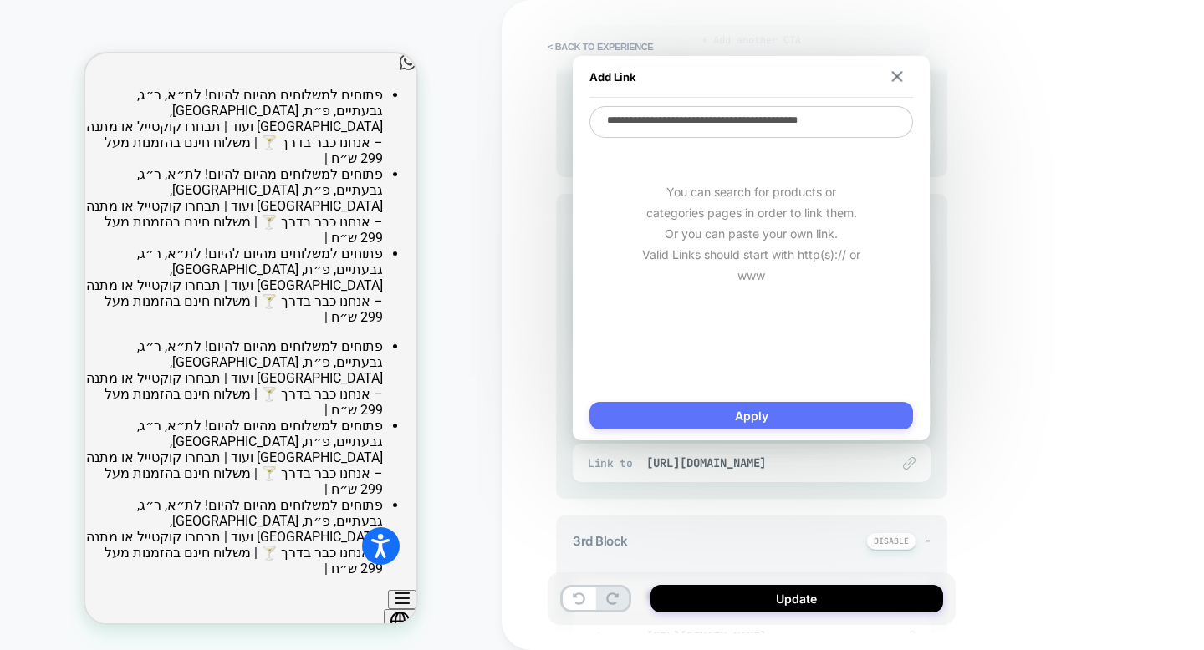
click at [801, 426] on button "Apply" at bounding box center [750, 416] width 323 height 28
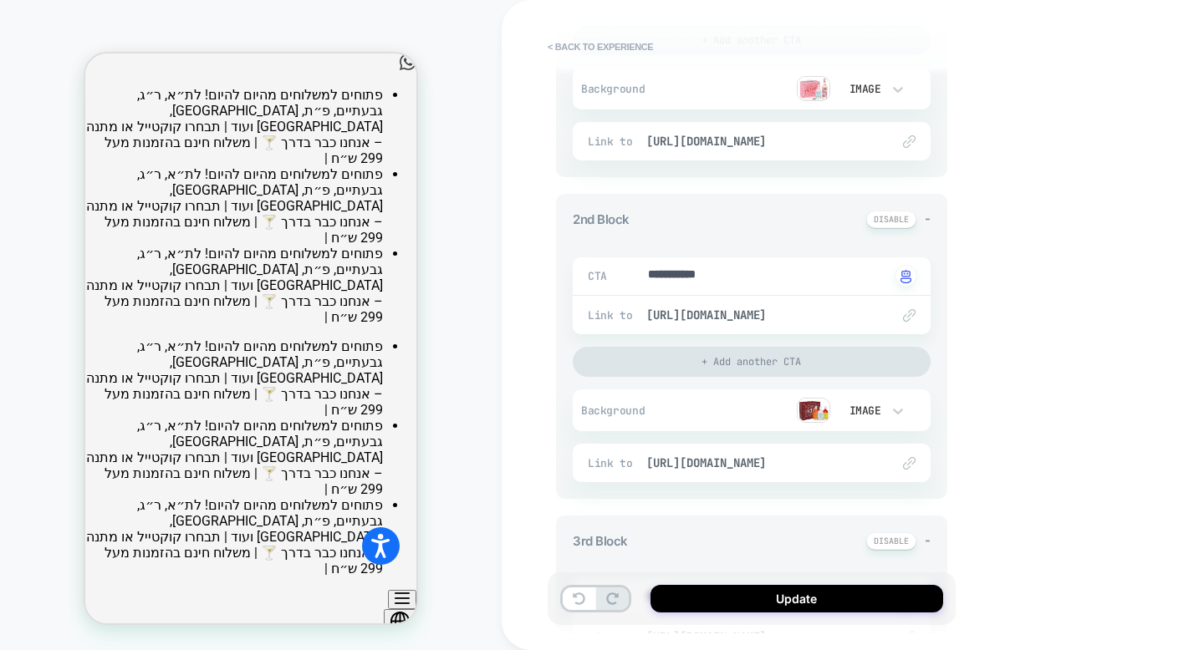
click at [788, 614] on div "Update" at bounding box center [751, 599] width 408 height 53
click at [787, 603] on button "Update" at bounding box center [796, 599] width 293 height 28
type textarea "*"
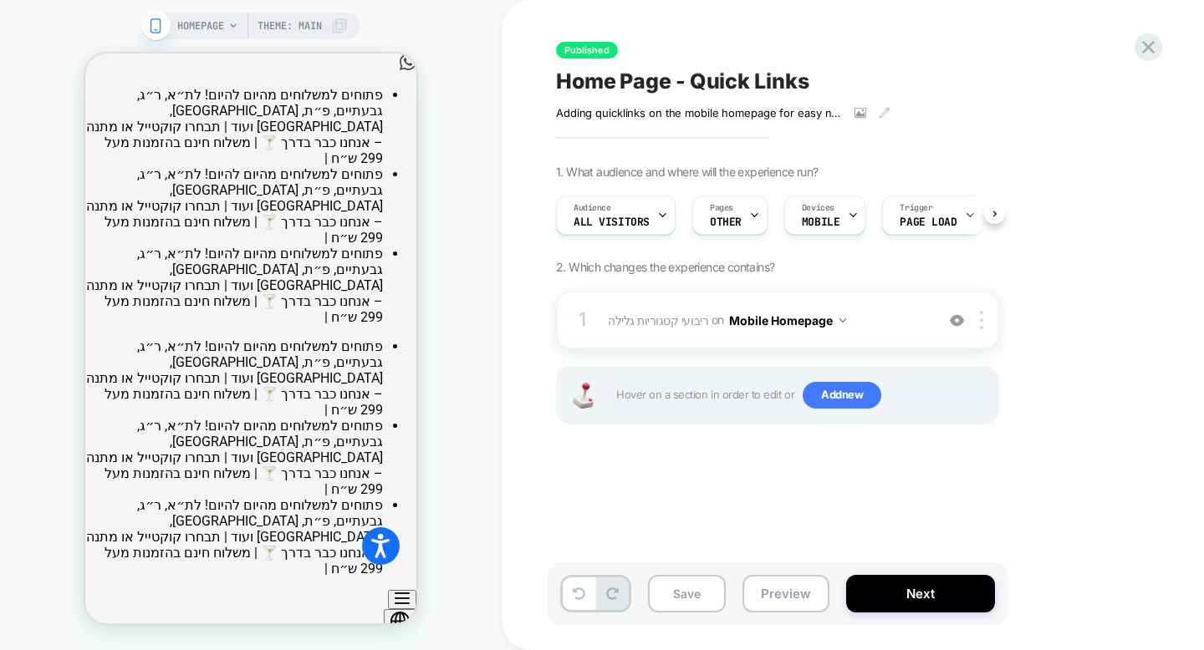
scroll to position [0, 1]
click at [713, 581] on button "Save" at bounding box center [687, 594] width 78 height 38
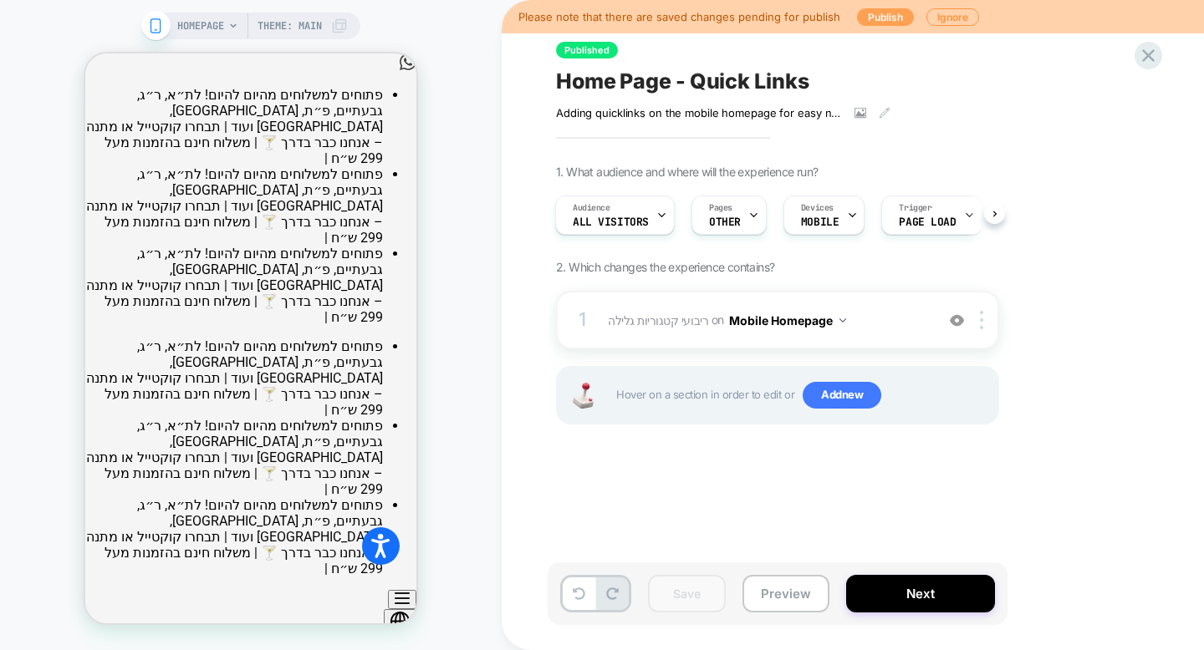
click at [878, 16] on button "Publish" at bounding box center [885, 17] width 57 height 18
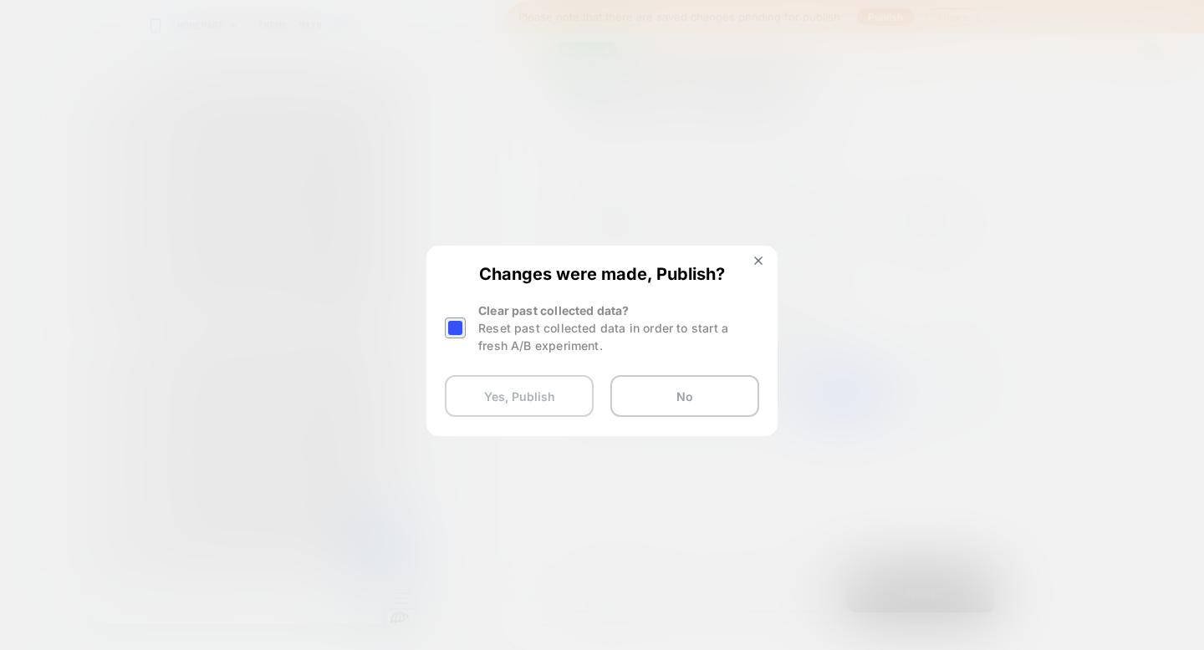
click at [557, 389] on button "Yes, Publish" at bounding box center [519, 396] width 149 height 42
